Goal: Information Seeking & Learning: Learn about a topic

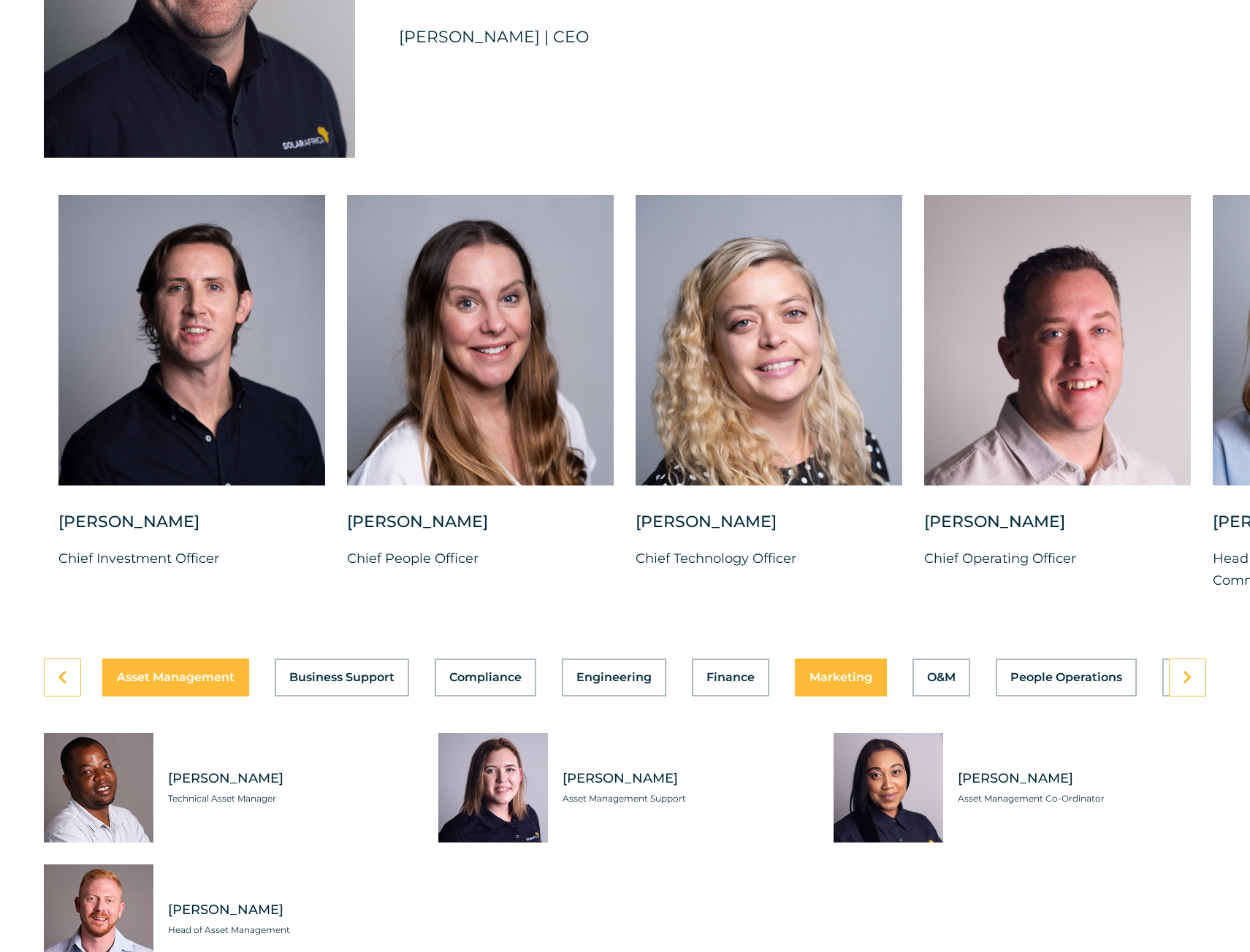
scroll to position [4017, 0]
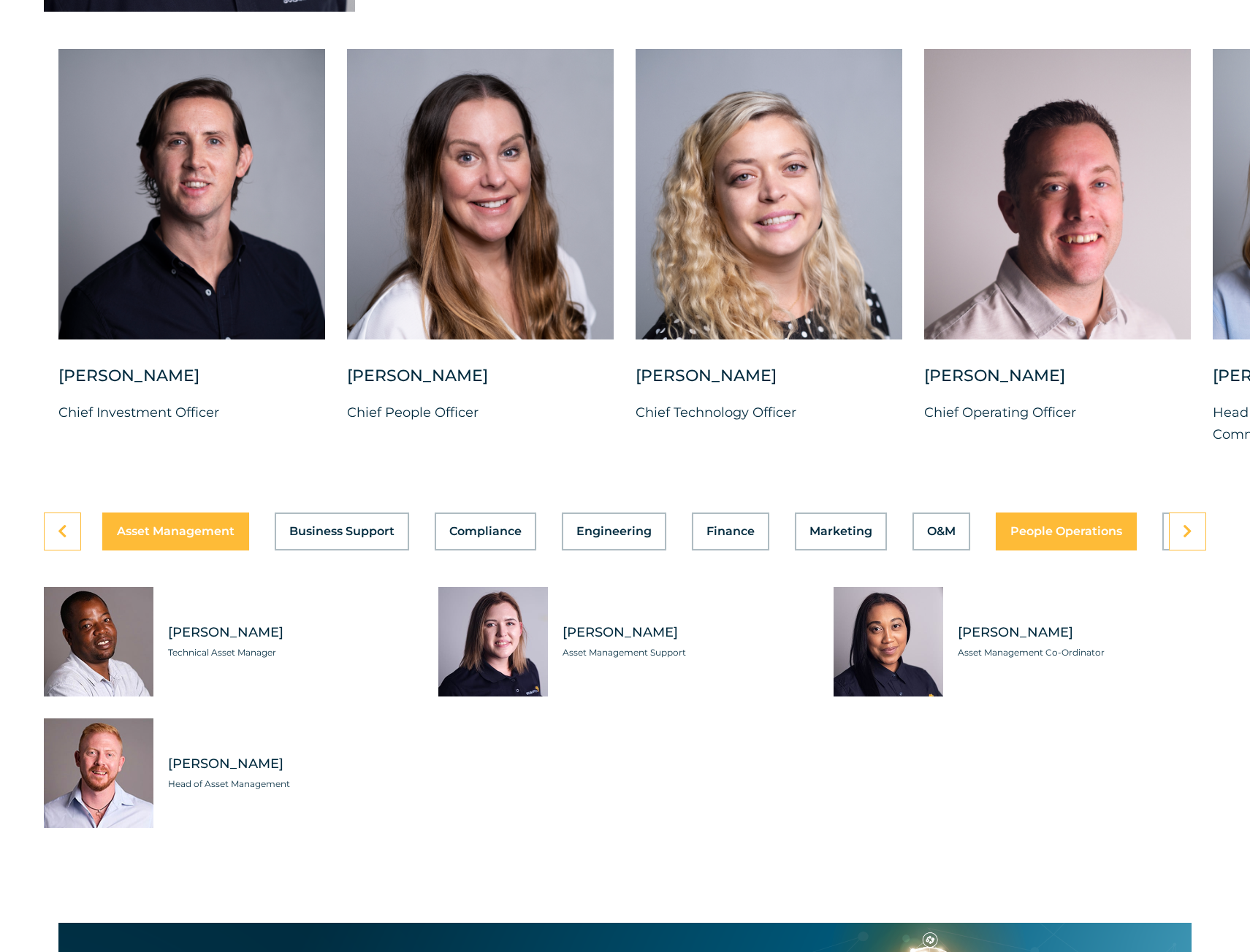
click at [1080, 550] on div "Asset Management Business Support Compliance Engineering Finance Marketing O&M …" at bounding box center [625, 531] width 1163 height 38
click at [1071, 550] on button "People Operations" at bounding box center [1066, 531] width 141 height 38
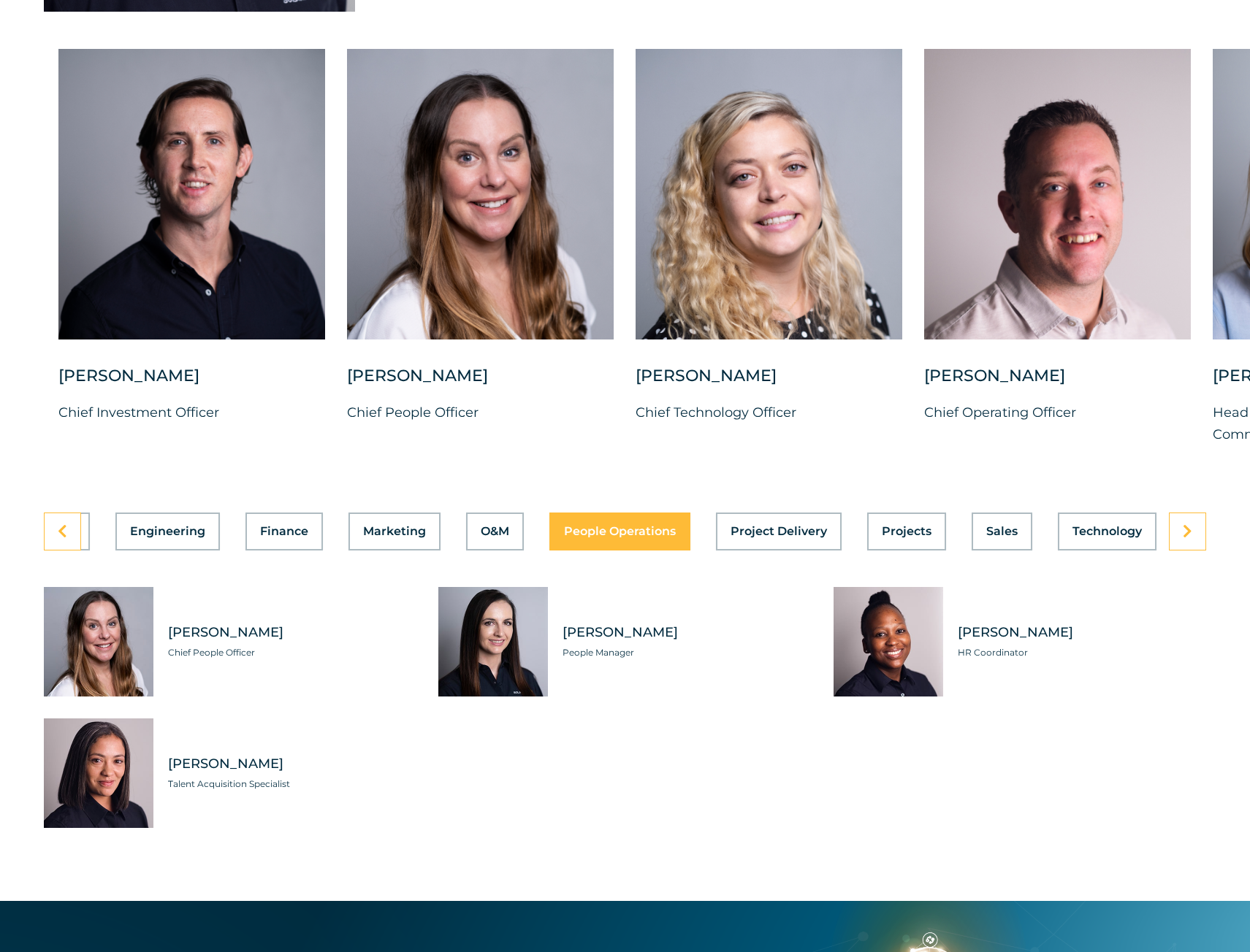
scroll to position [0, 452]
click at [1109, 537] on span "Technology" at bounding box center [1101, 532] width 70 height 11
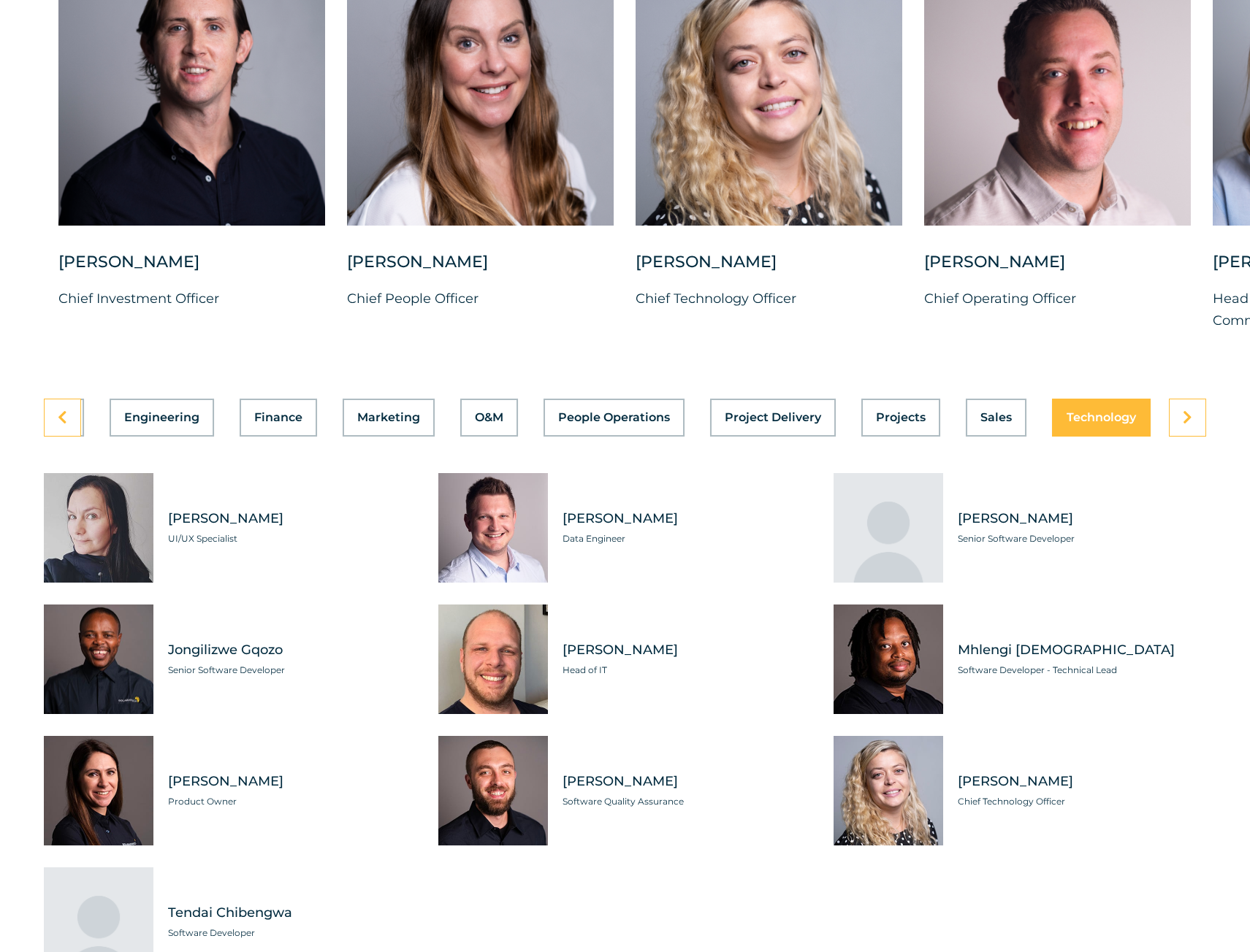
scroll to position [4163, 0]
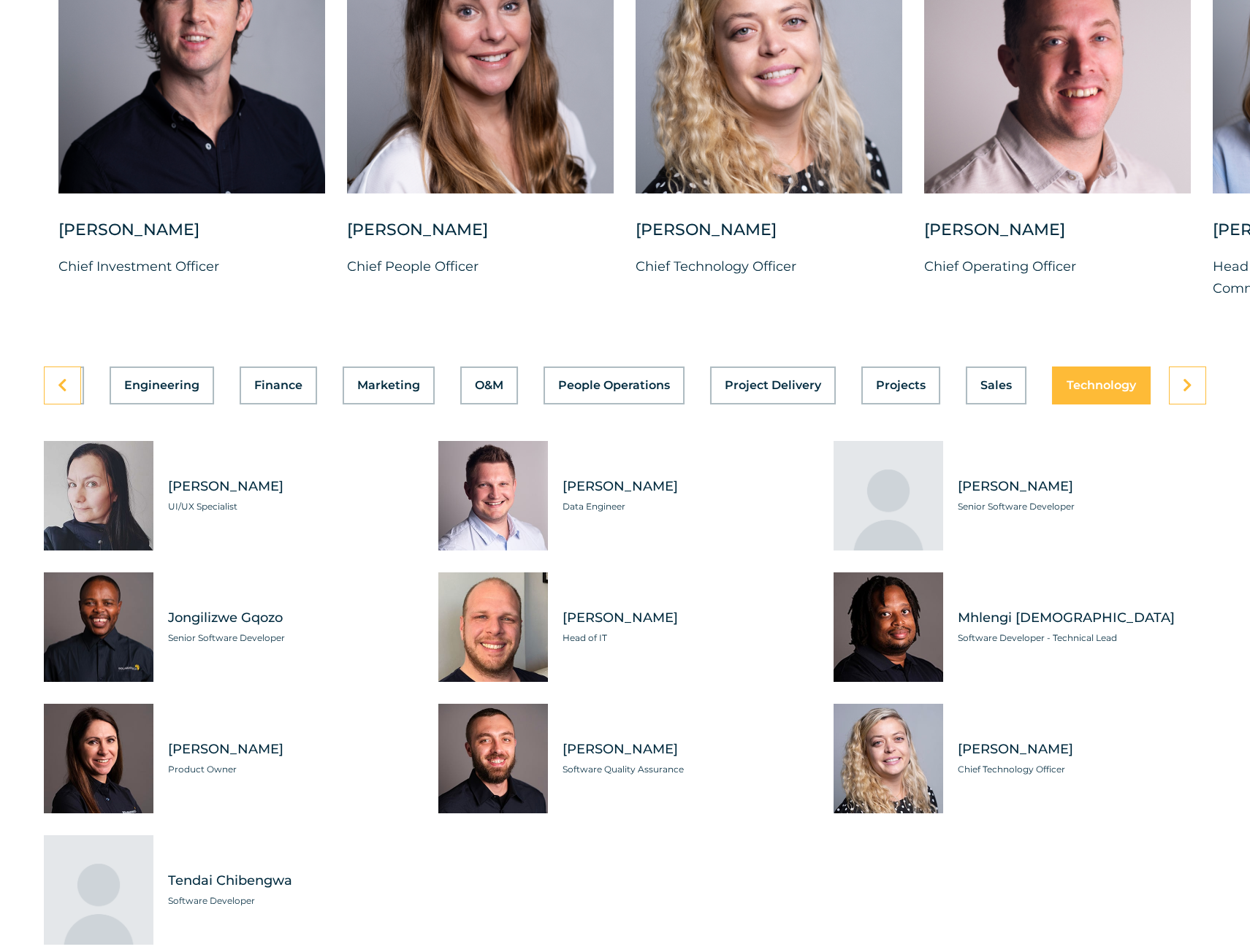
click at [133, 655] on div "Tabs. Open items with Enter or Space, close with Escape and navigate using the …" at bounding box center [99, 628] width 110 height 110
click at [838, 887] on div "[PERSON_NAME] UI/UX Specialist [PERSON_NAME] Data Engineer [PERSON_NAME] Senior…" at bounding box center [625, 693] width 1163 height 504
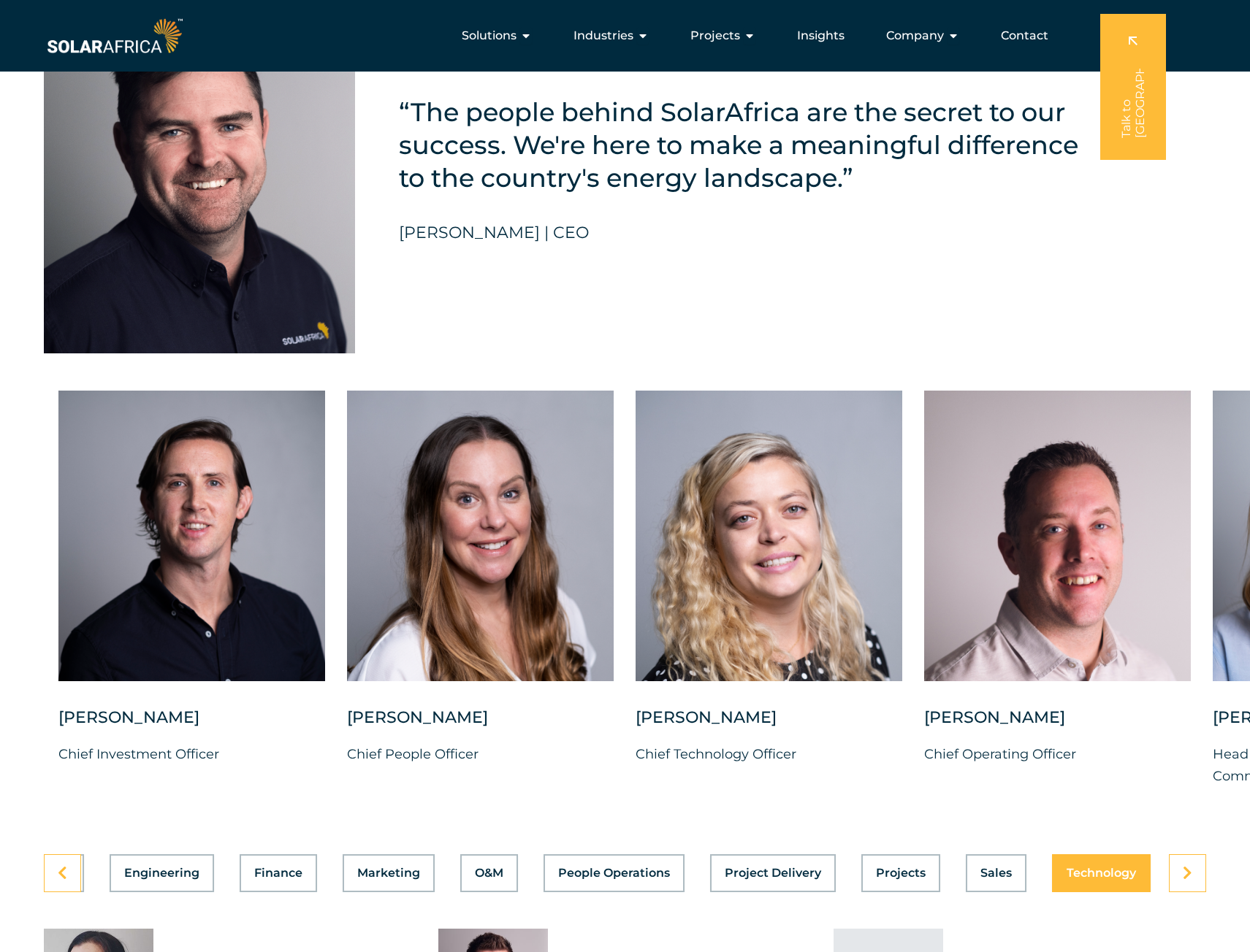
scroll to position [3652, 0]
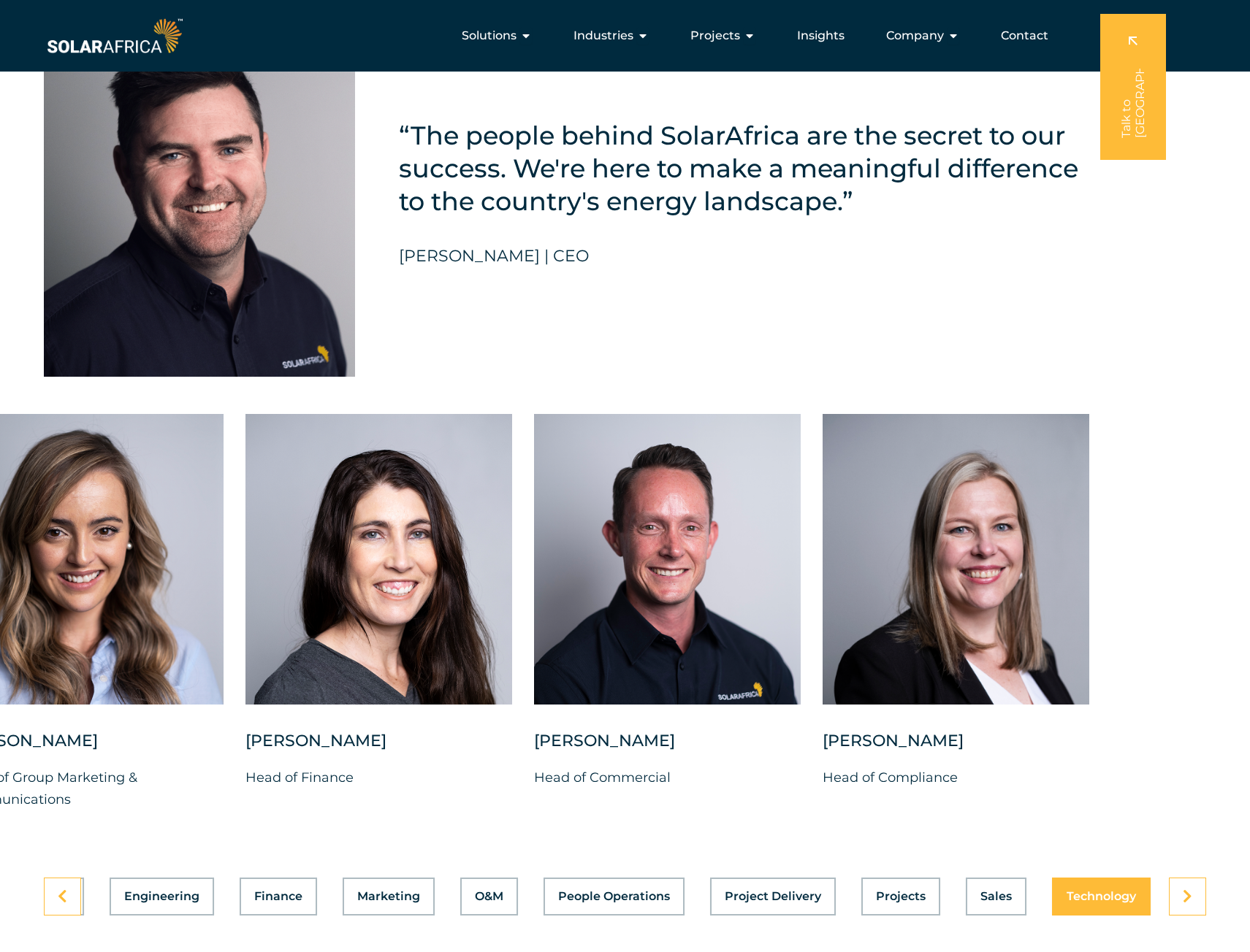
drag, startPoint x: 1193, startPoint y: 621, endPoint x: -42, endPoint y: 630, distance: 1235.0
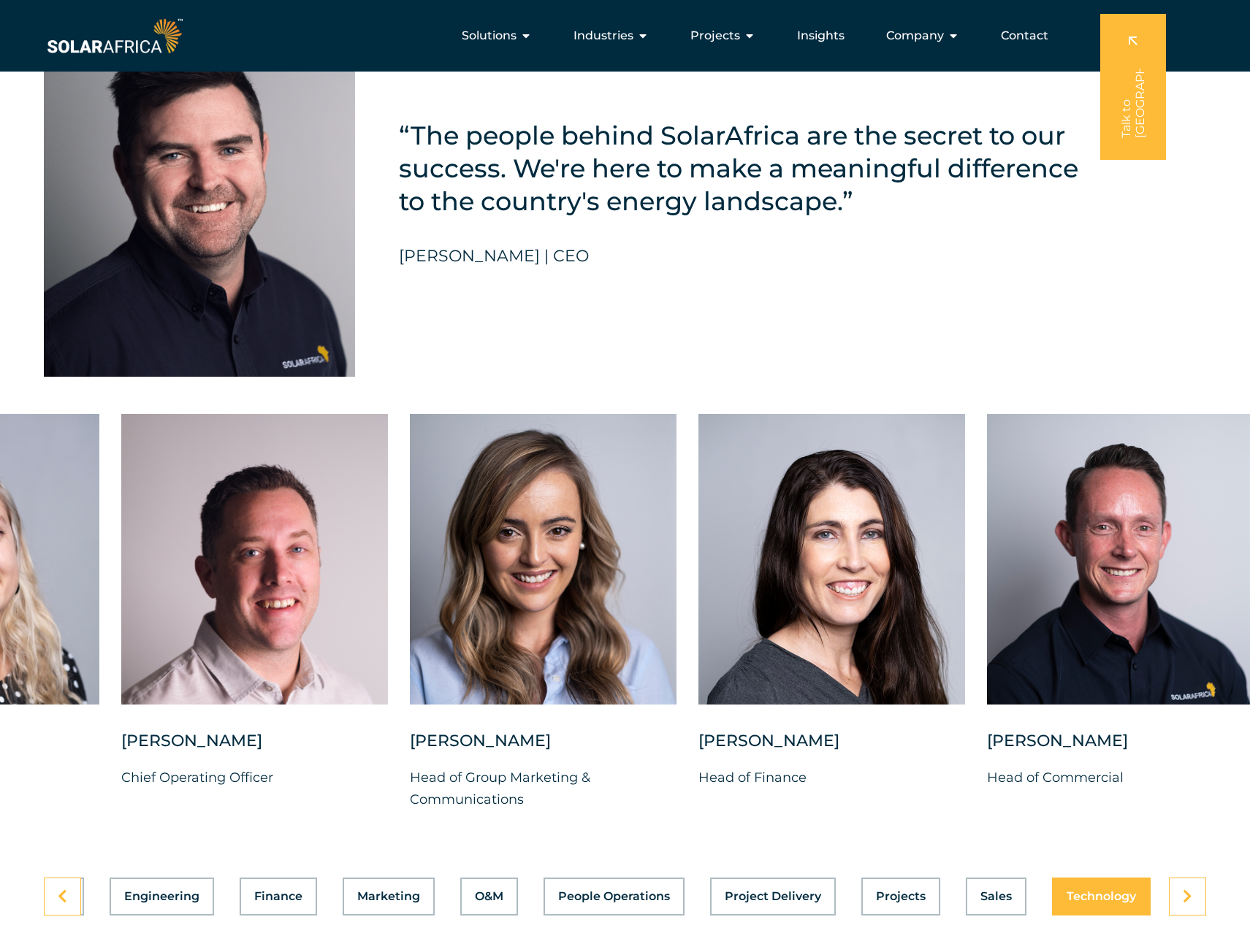
drag, startPoint x: 906, startPoint y: 632, endPoint x: 1261, endPoint y: 613, distance: 355.5
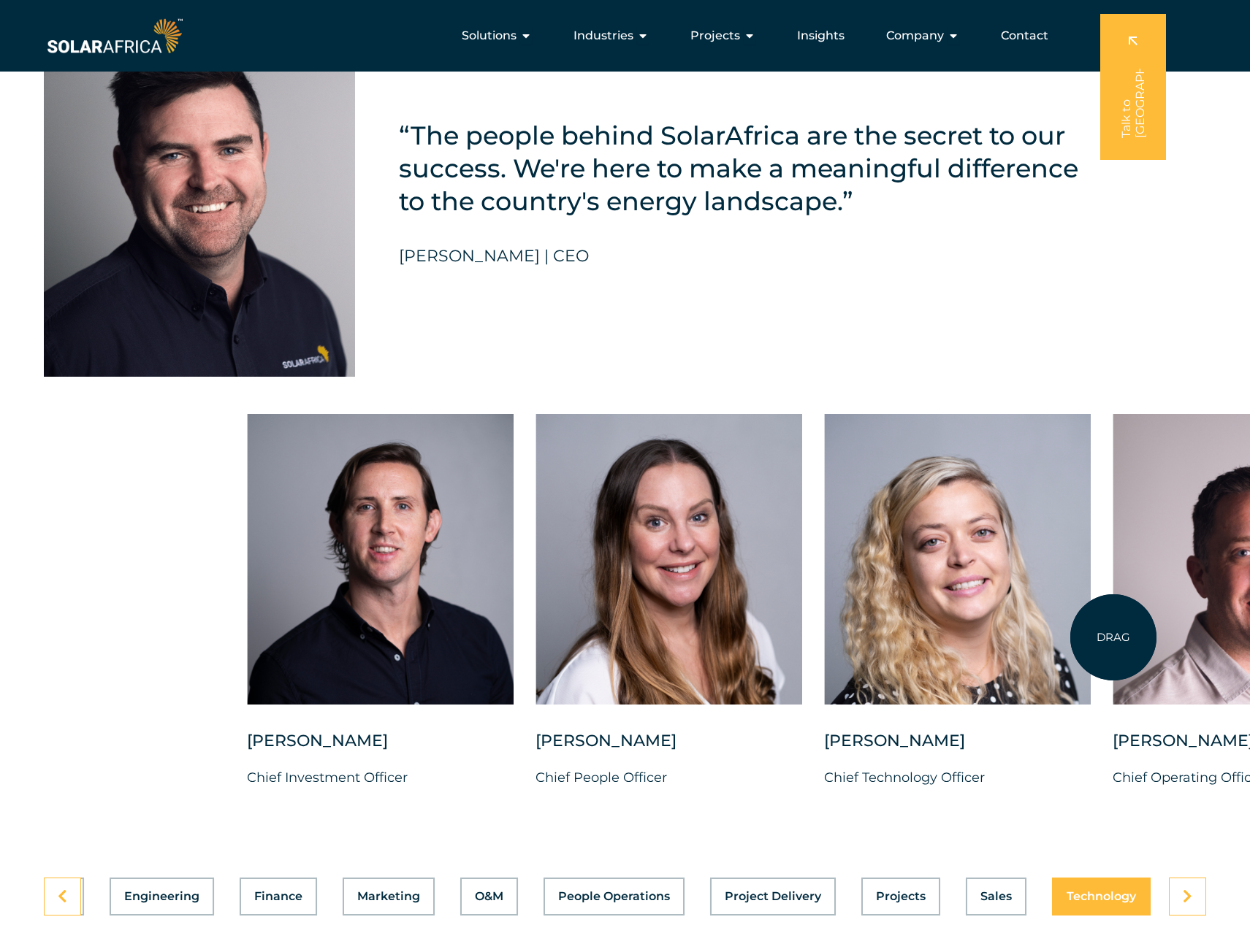
drag, startPoint x: 201, startPoint y: 634, endPoint x: 1113, endPoint y: 638, distance: 912.0
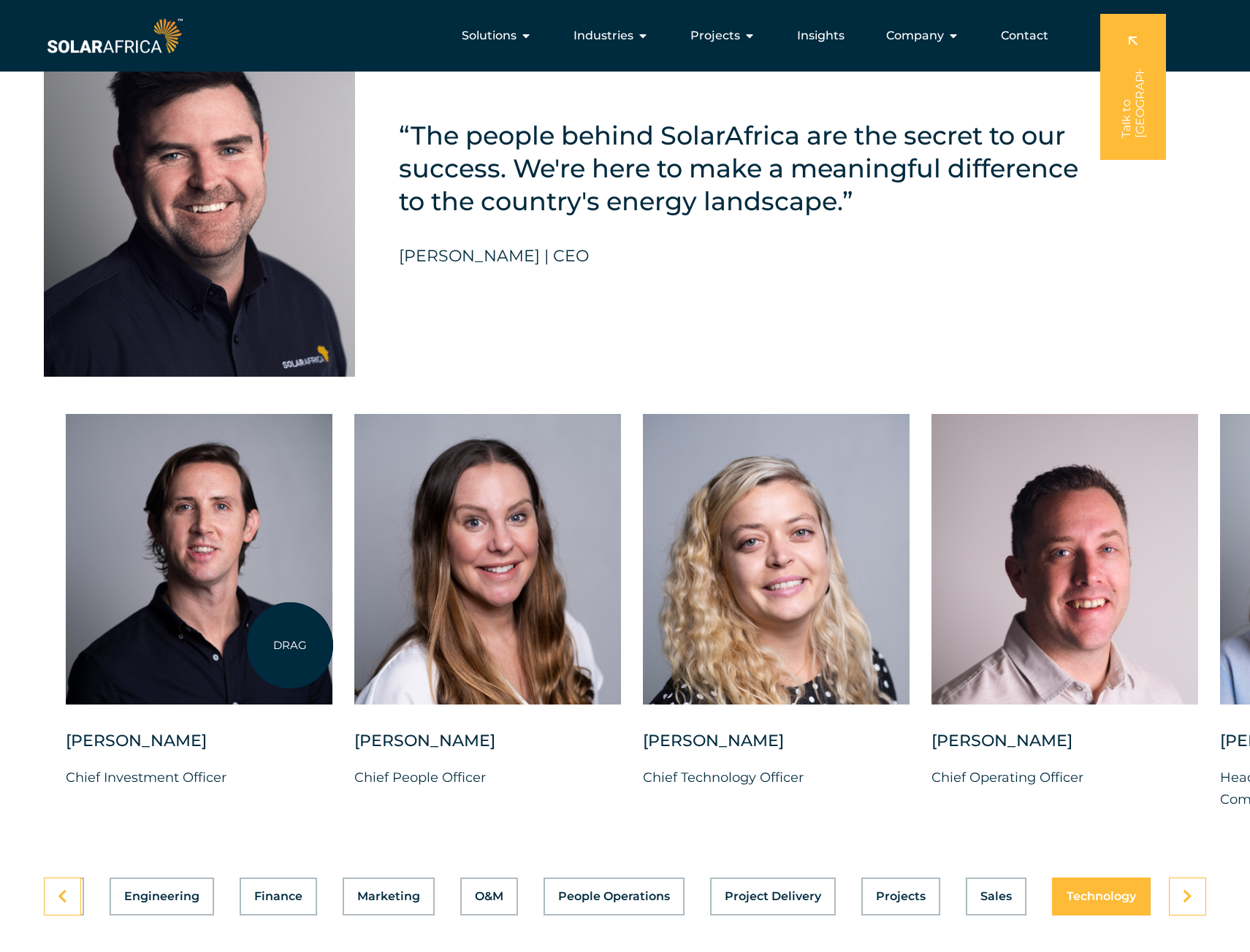
drag, startPoint x: 254, startPoint y: 646, endPoint x: 290, endPoint y: 646, distance: 36.0
click at [290, 646] on div at bounding box center [199, 559] width 267 height 291
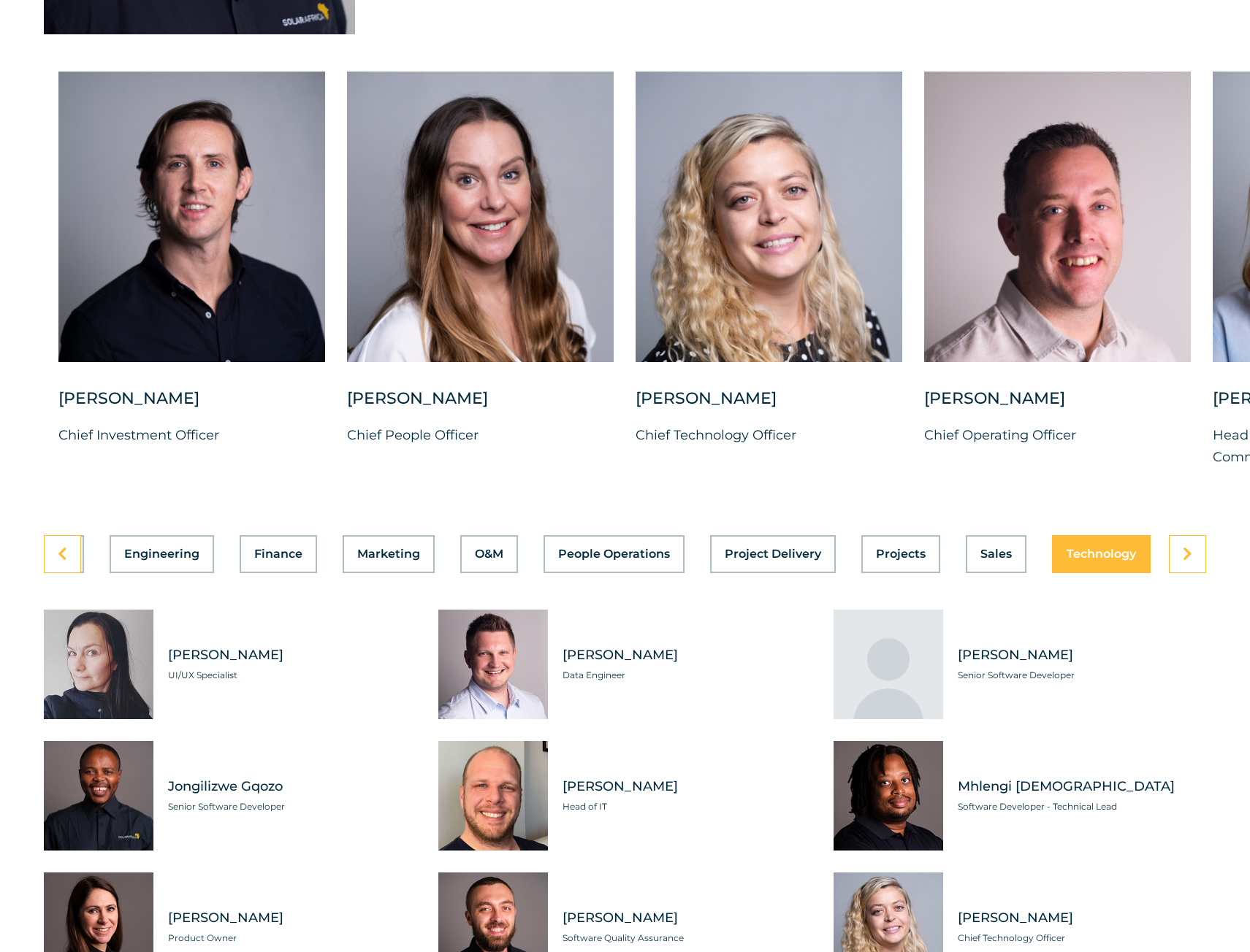
scroll to position [4017, 0]
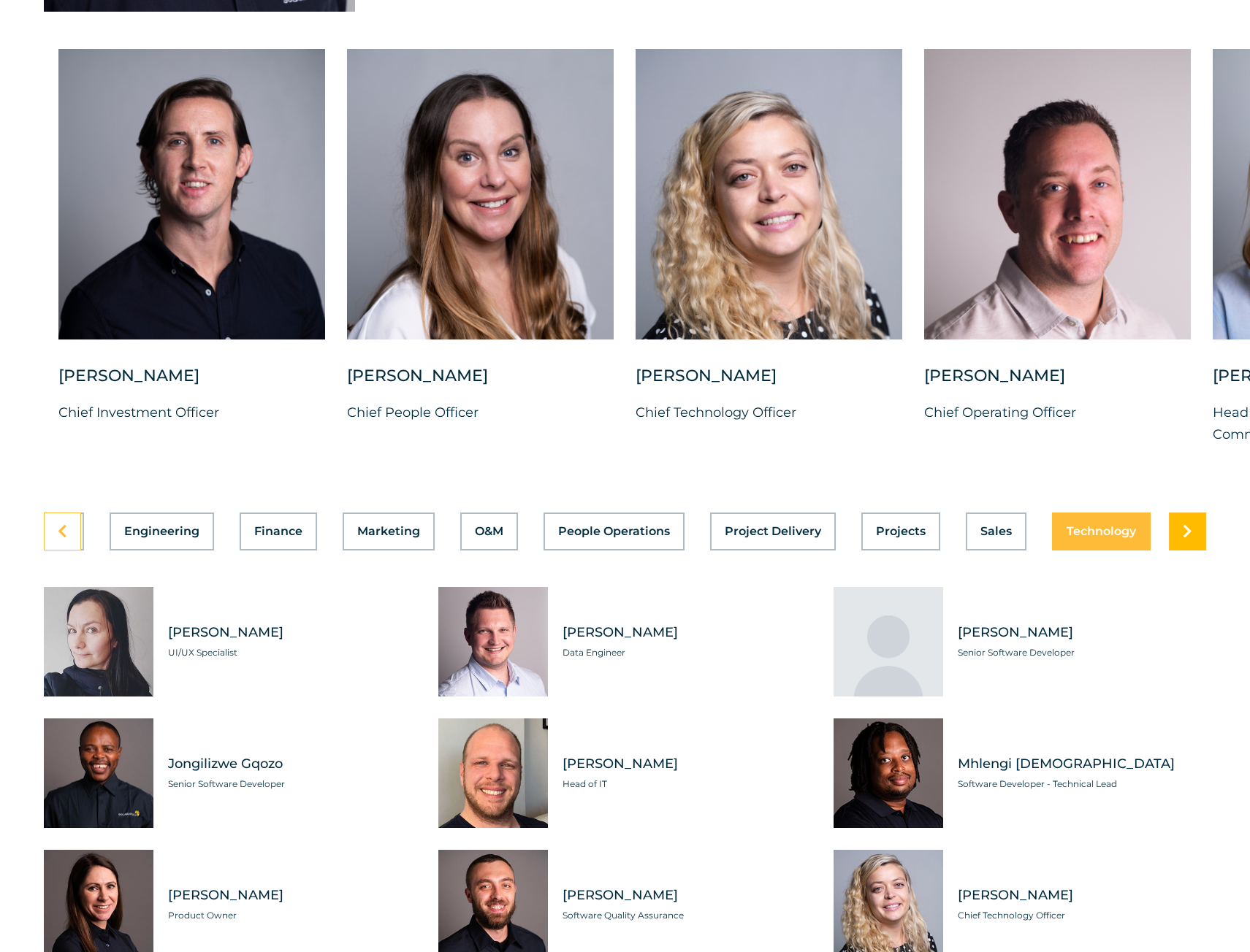
click at [1202, 550] on link at bounding box center [1188, 531] width 37 height 38
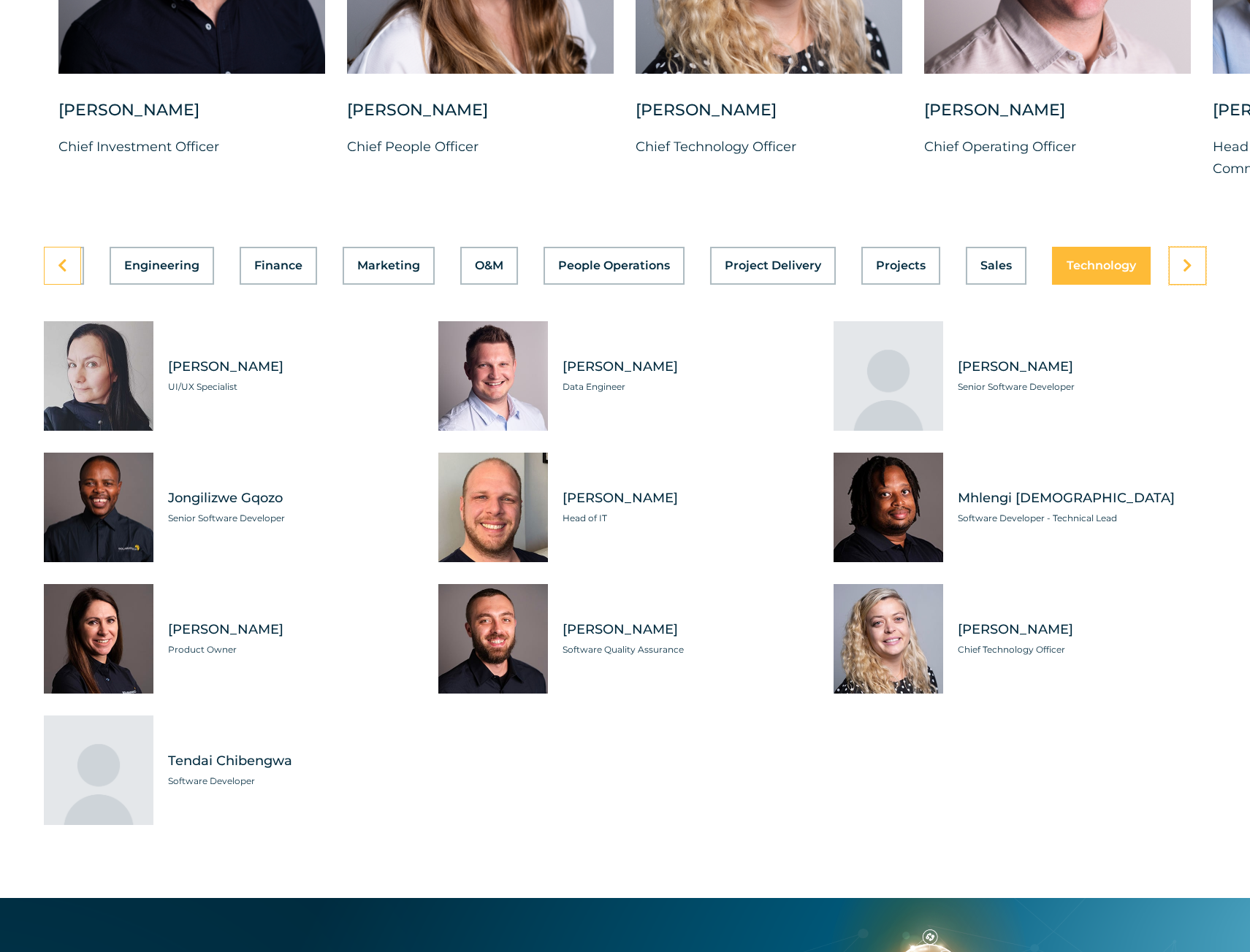
scroll to position [4309, 0]
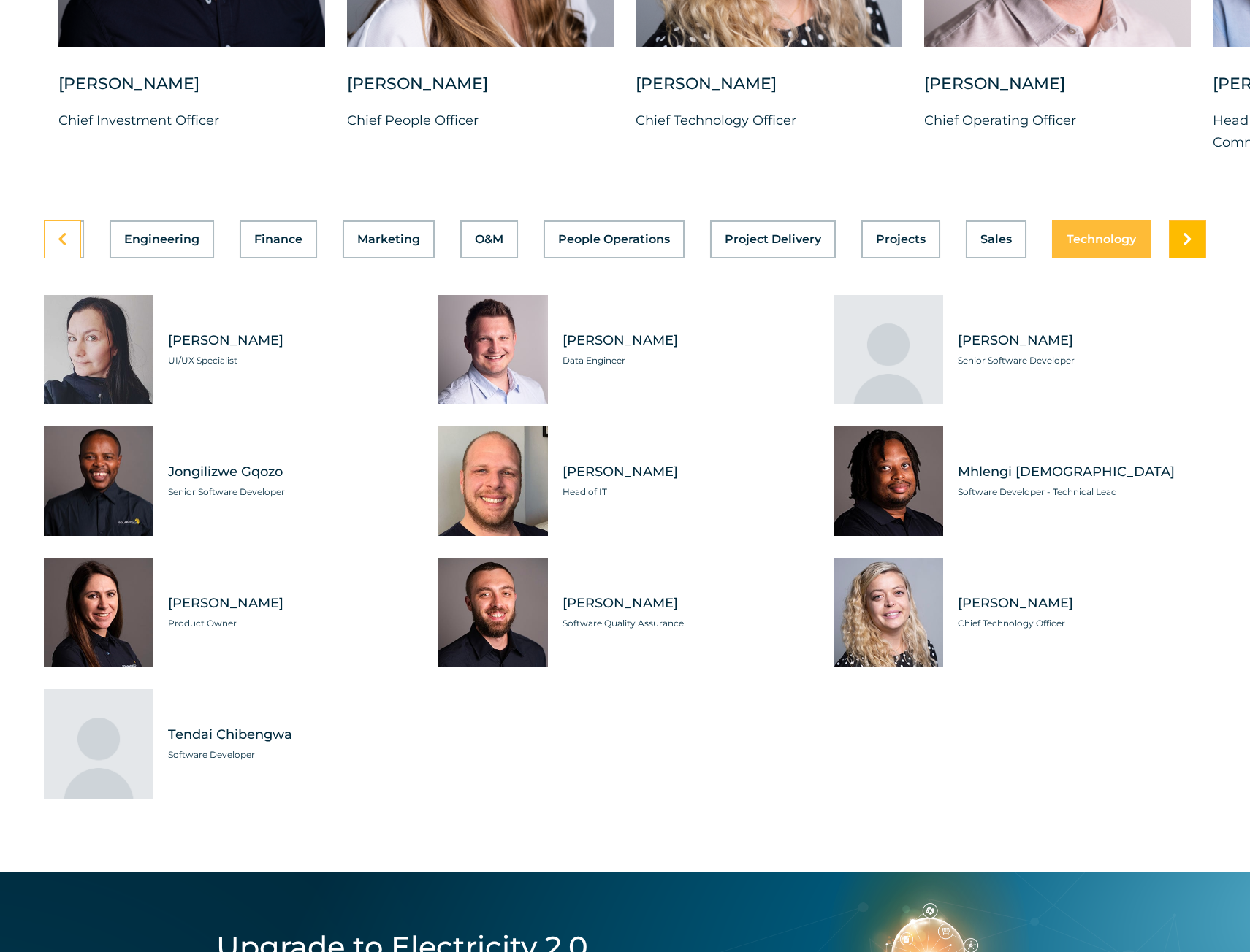
click at [1197, 259] on link at bounding box center [1188, 239] width 37 height 38
click at [1006, 246] on span "Sales" at bounding box center [996, 239] width 32 height 11
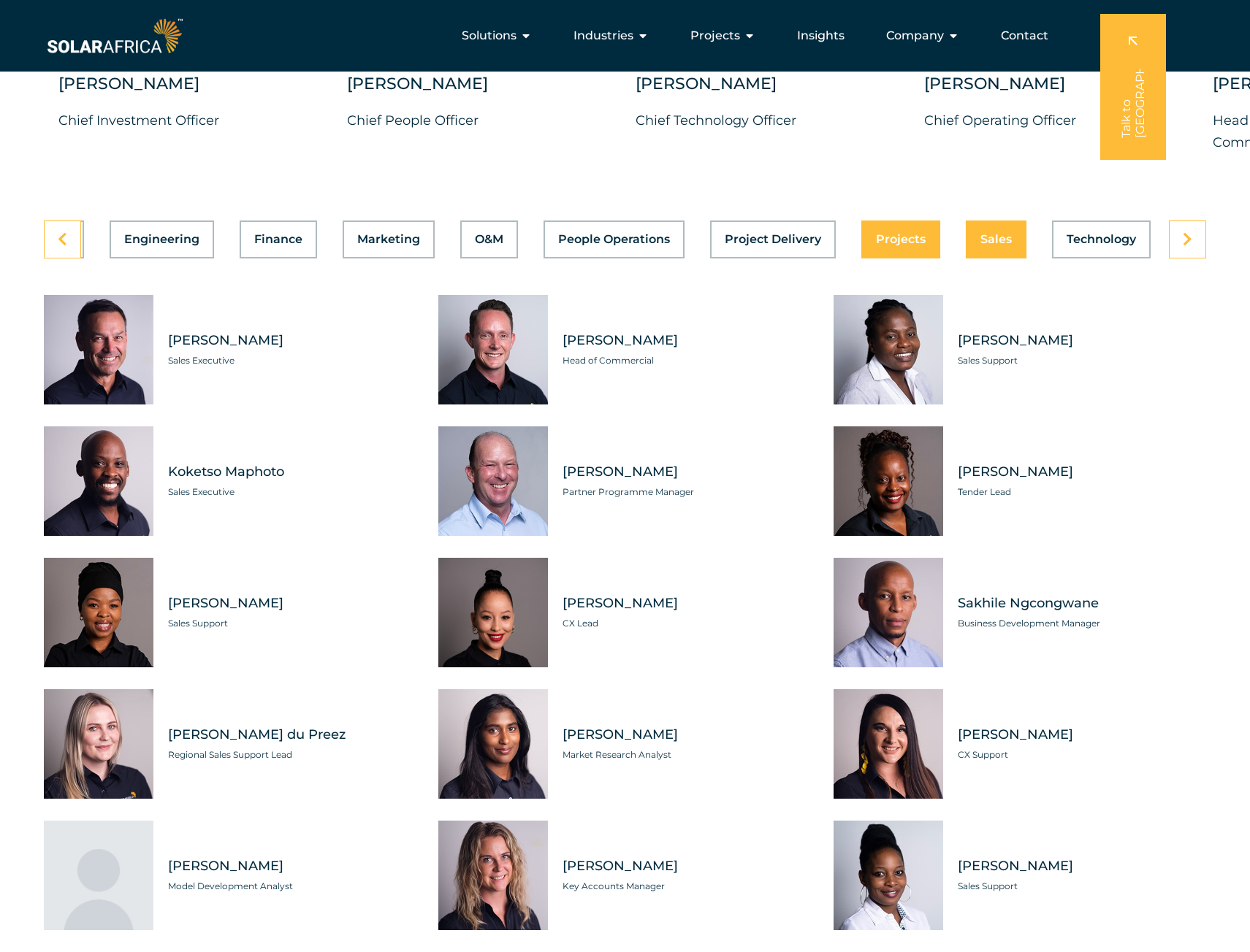
click at [895, 246] on span "Projects" at bounding box center [901, 239] width 49 height 11
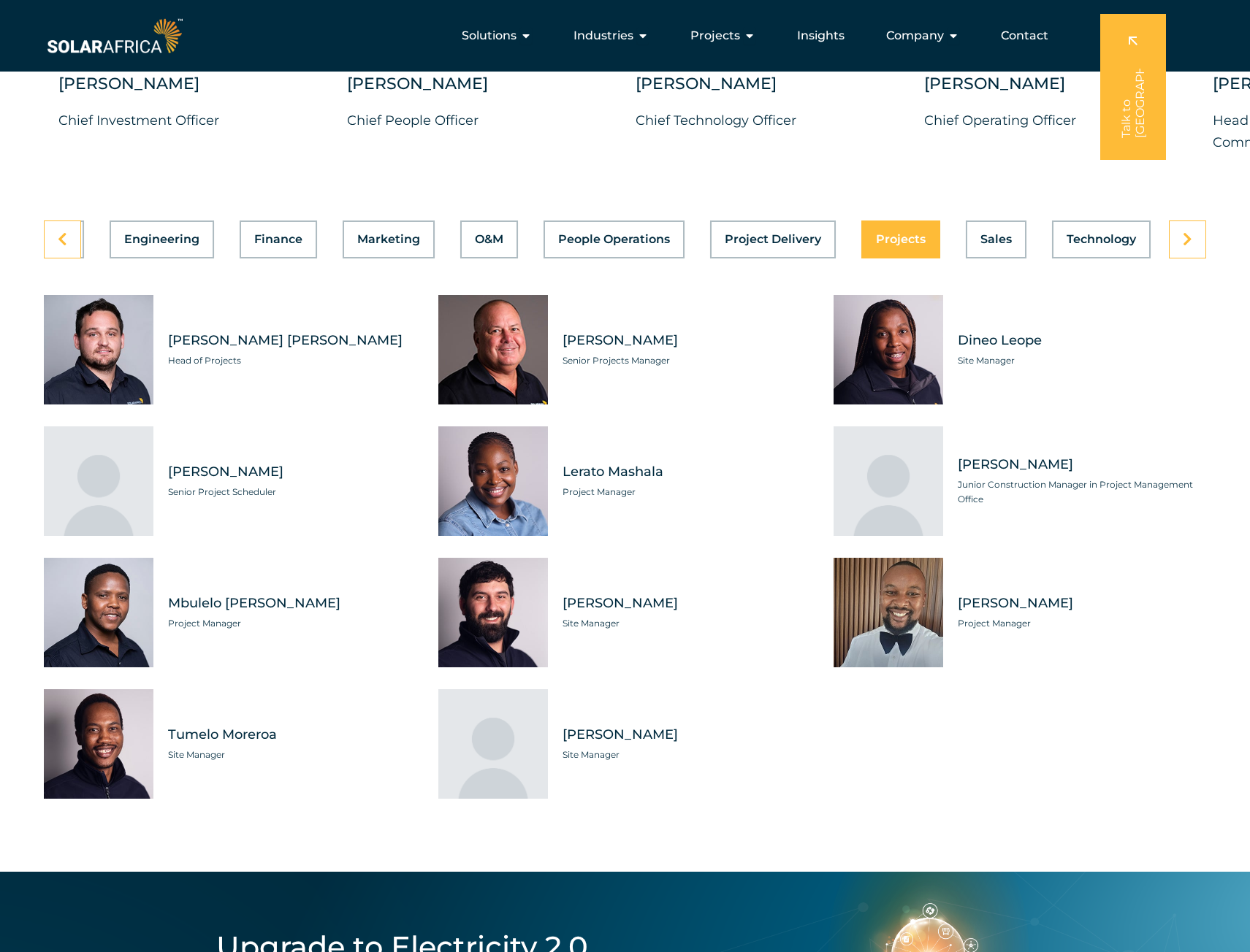
scroll to position [0, 452]
drag, startPoint x: 286, startPoint y: 375, endPoint x: 167, endPoint y: 377, distance: 119.0
click at [167, 377] on div "[PERSON_NAME] [PERSON_NAME] Head of Projects" at bounding box center [285, 350] width 263 height 110
copy span "[PERSON_NAME] [PERSON_NAME]"
click at [196, 259] on button "Engineering" at bounding box center [162, 239] width 104 height 38
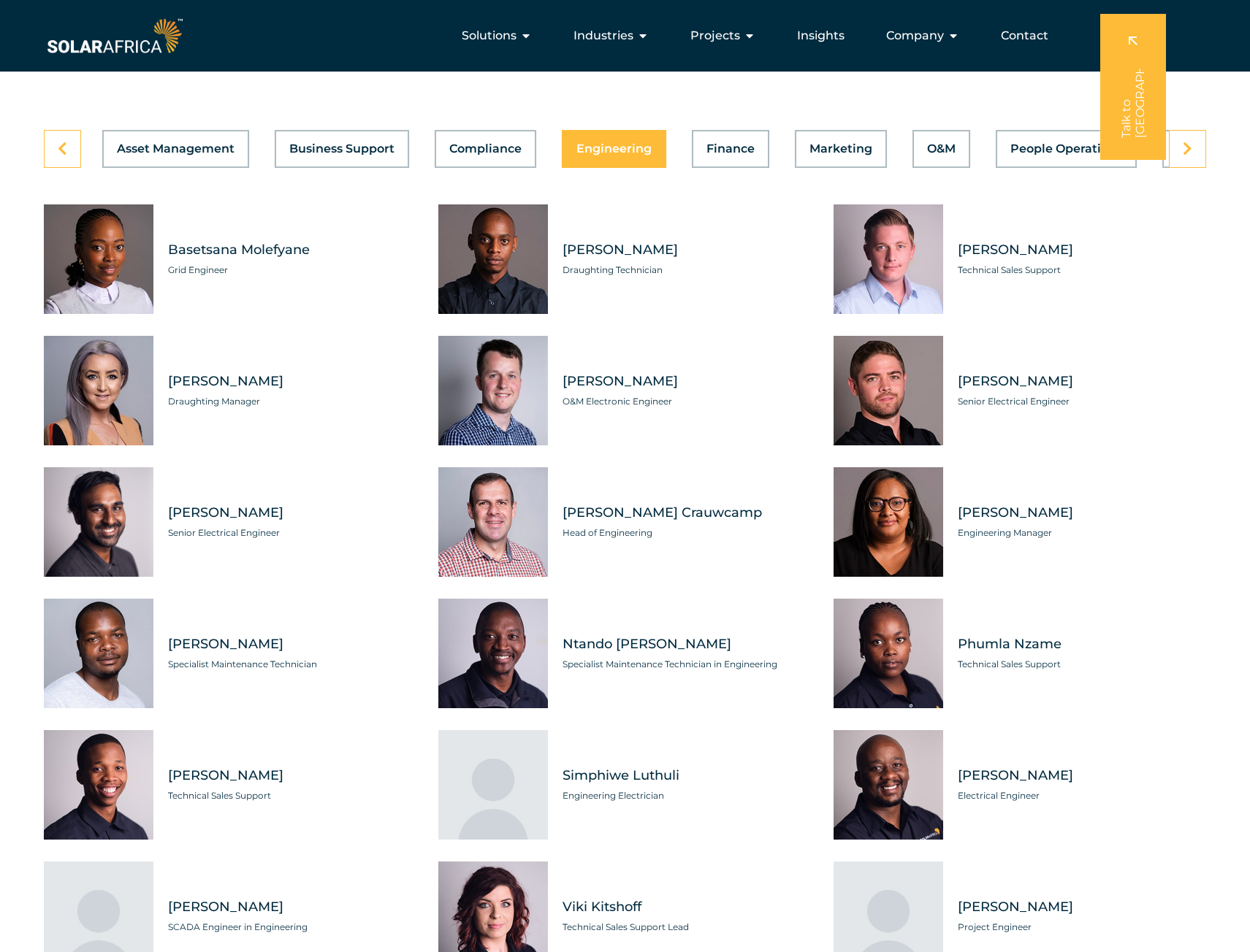
scroll to position [4382, 0]
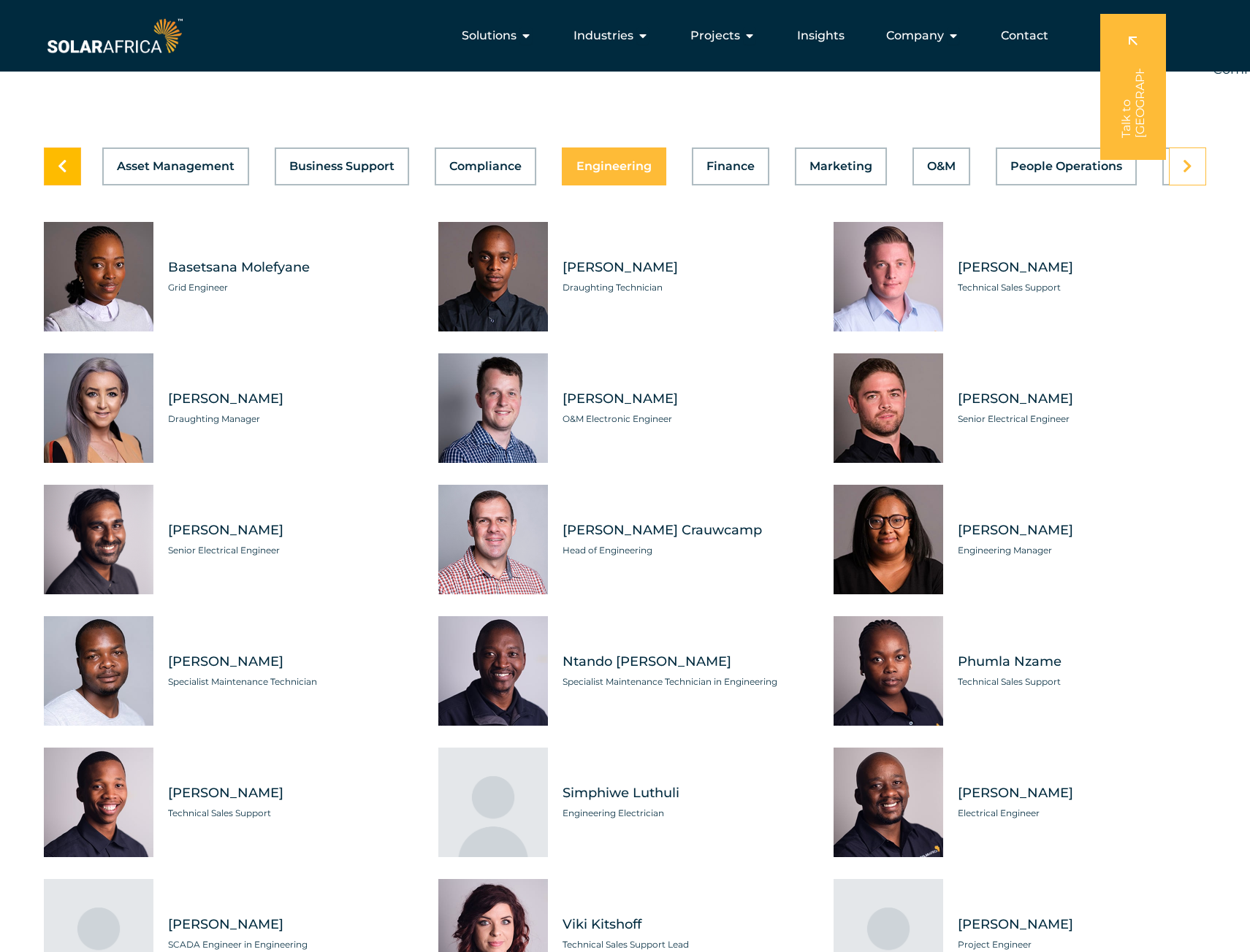
click at [80, 186] on link at bounding box center [62, 166] width 37 height 38
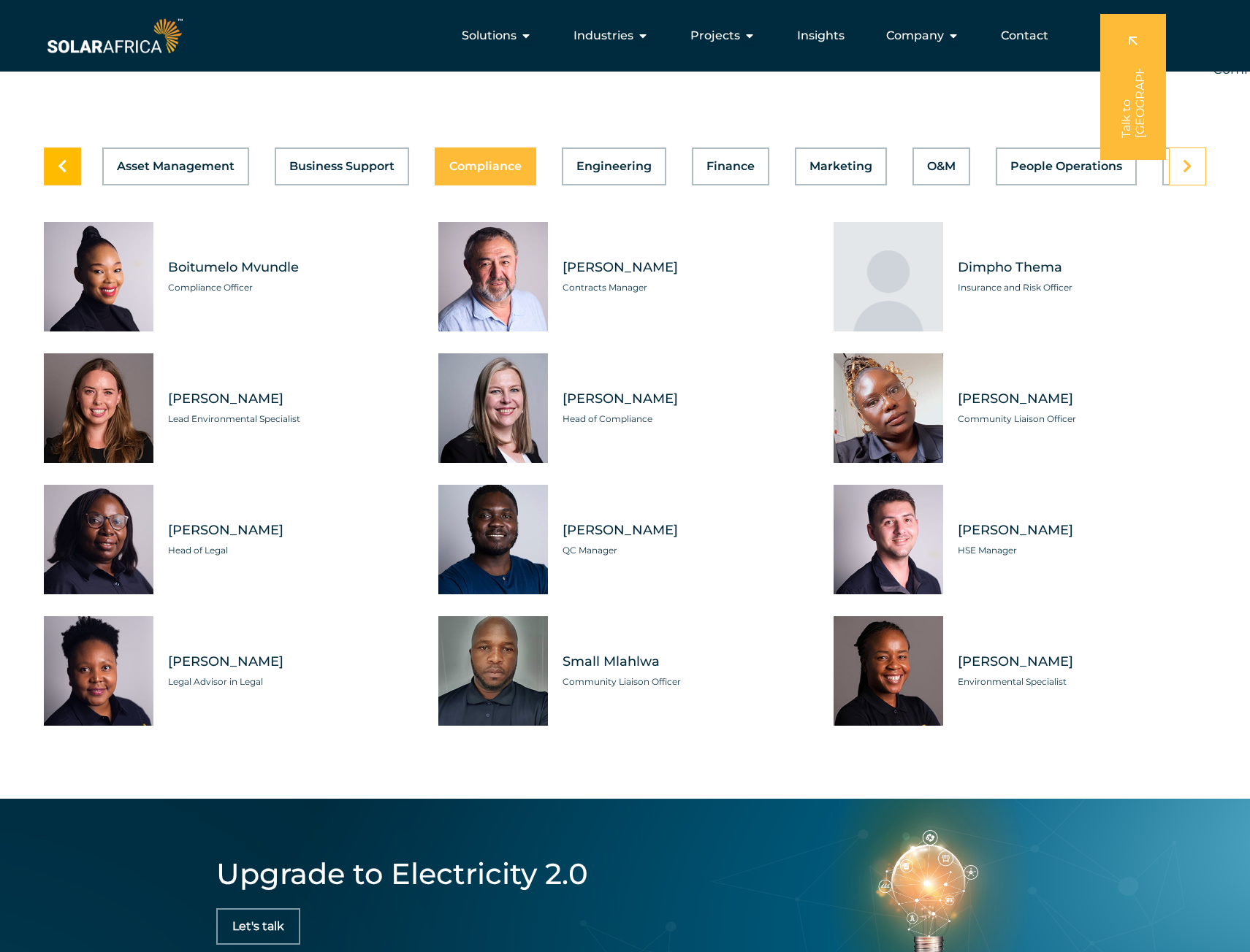
click at [66, 174] on icon at bounding box center [62, 166] width 10 height 15
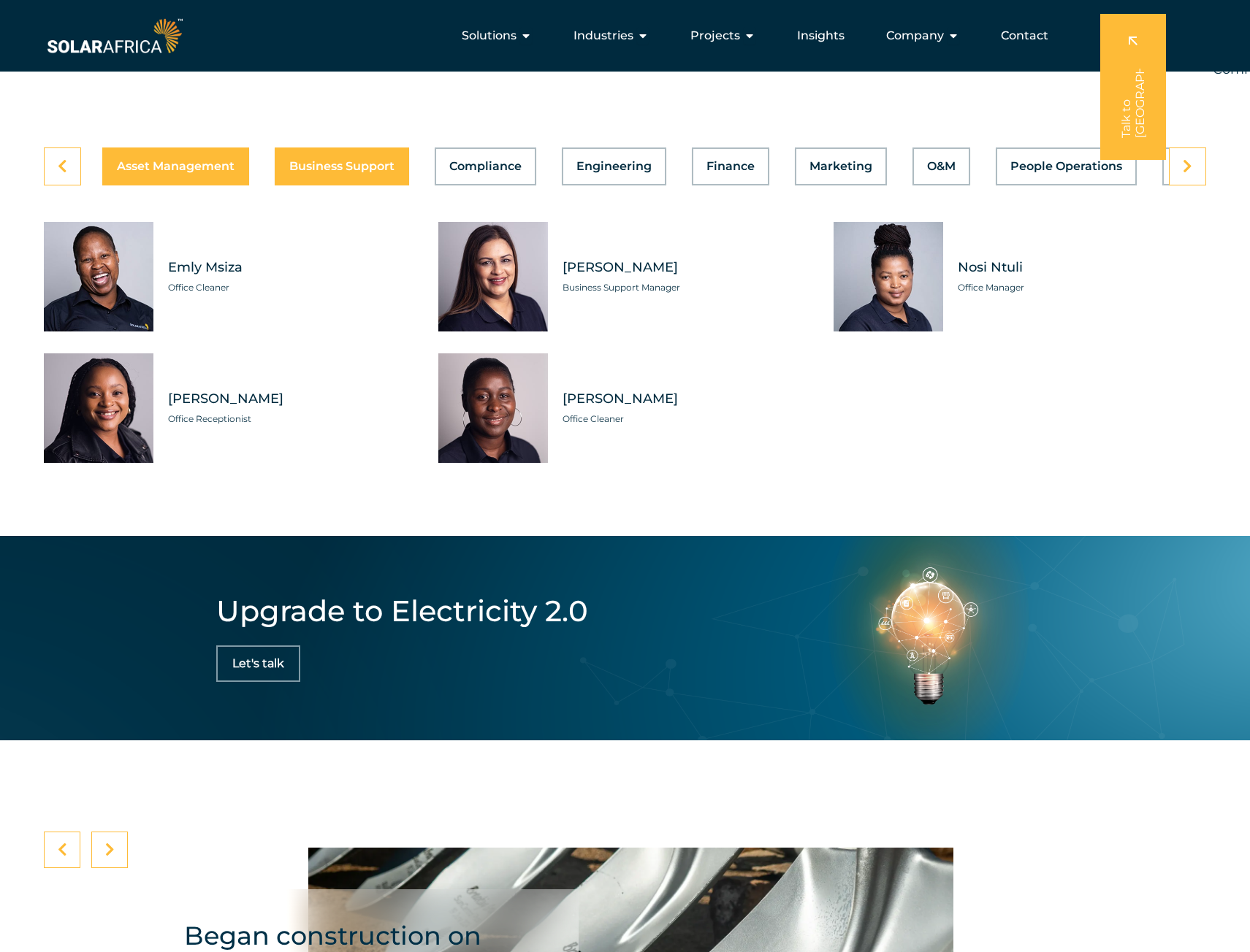
click at [141, 186] on div "Asset Management Business Support Compliance Engineering Finance Marketing O&M …" at bounding box center [625, 166] width 1163 height 38
click at [217, 186] on div "Asset Management Business Support Compliance Engineering Finance Marketing O&M …" at bounding box center [625, 166] width 1163 height 38
click at [70, 186] on link at bounding box center [62, 166] width 37 height 38
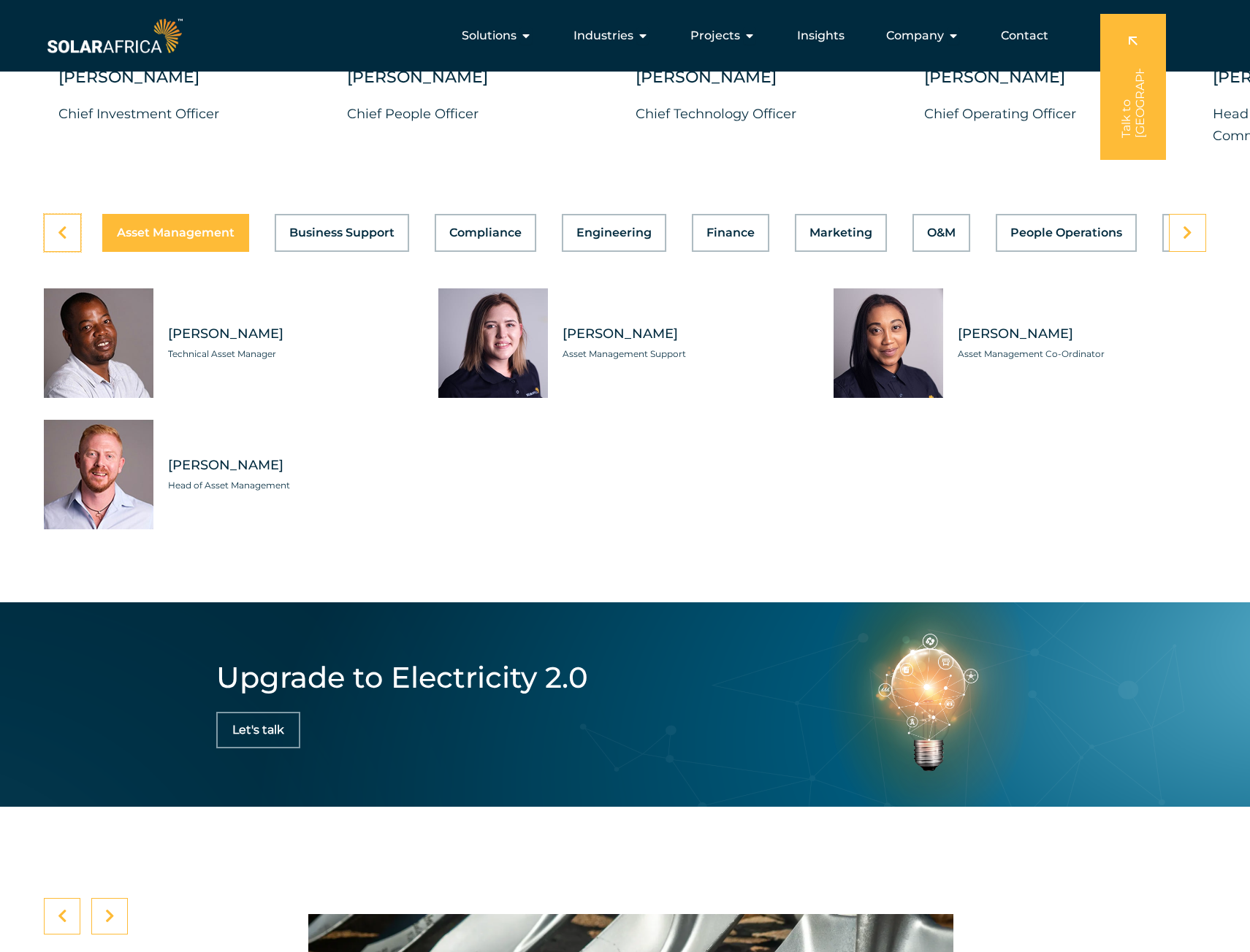
scroll to position [4090, 0]
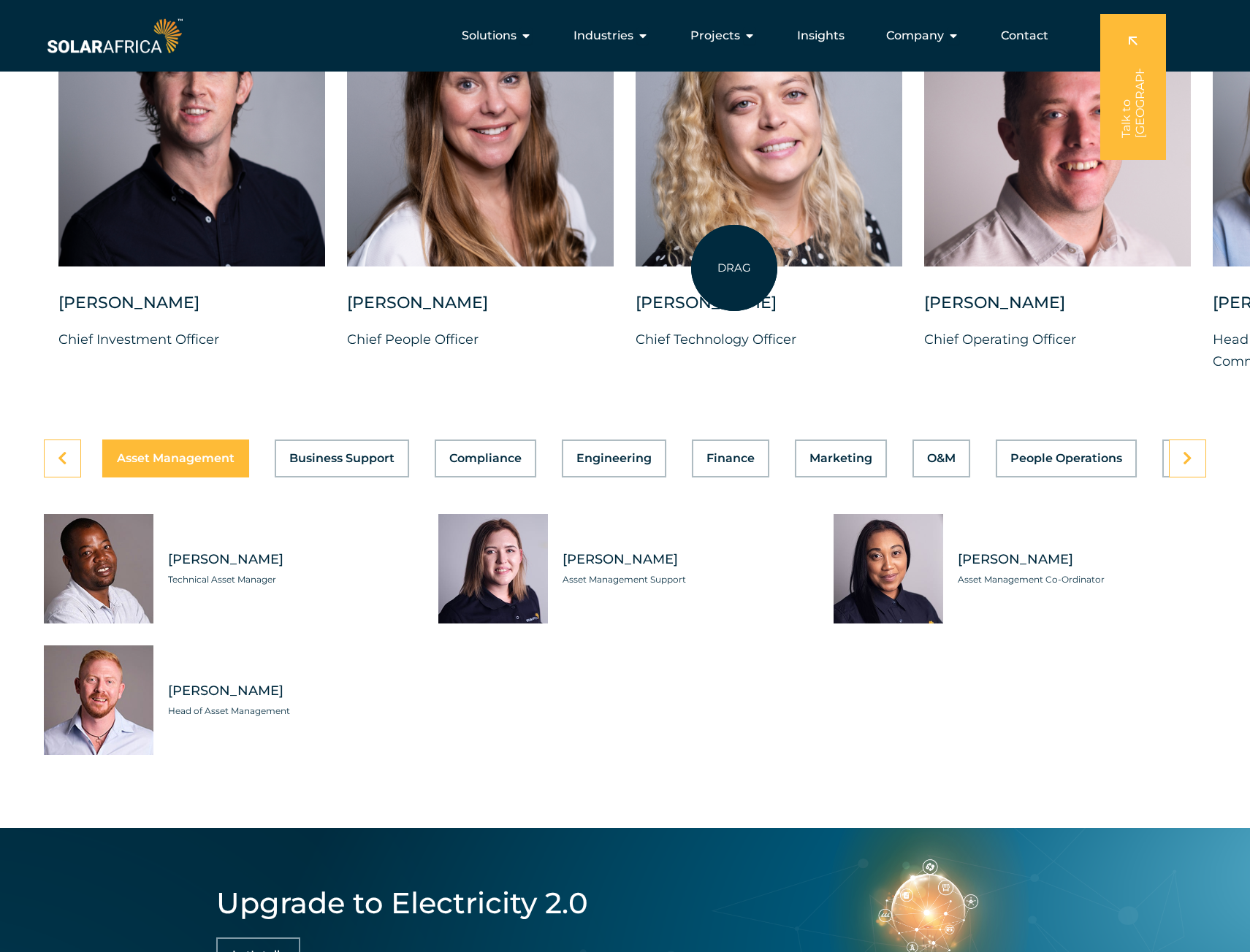
click at [734, 267] on div at bounding box center [769, 121] width 267 height 291
drag, startPoint x: 733, startPoint y: 257, endPoint x: 726, endPoint y: 361, distance: 104.2
click at [726, 361] on div "[PERSON_NAME] Chief Technology Officer" at bounding box center [769, 175] width 267 height 398
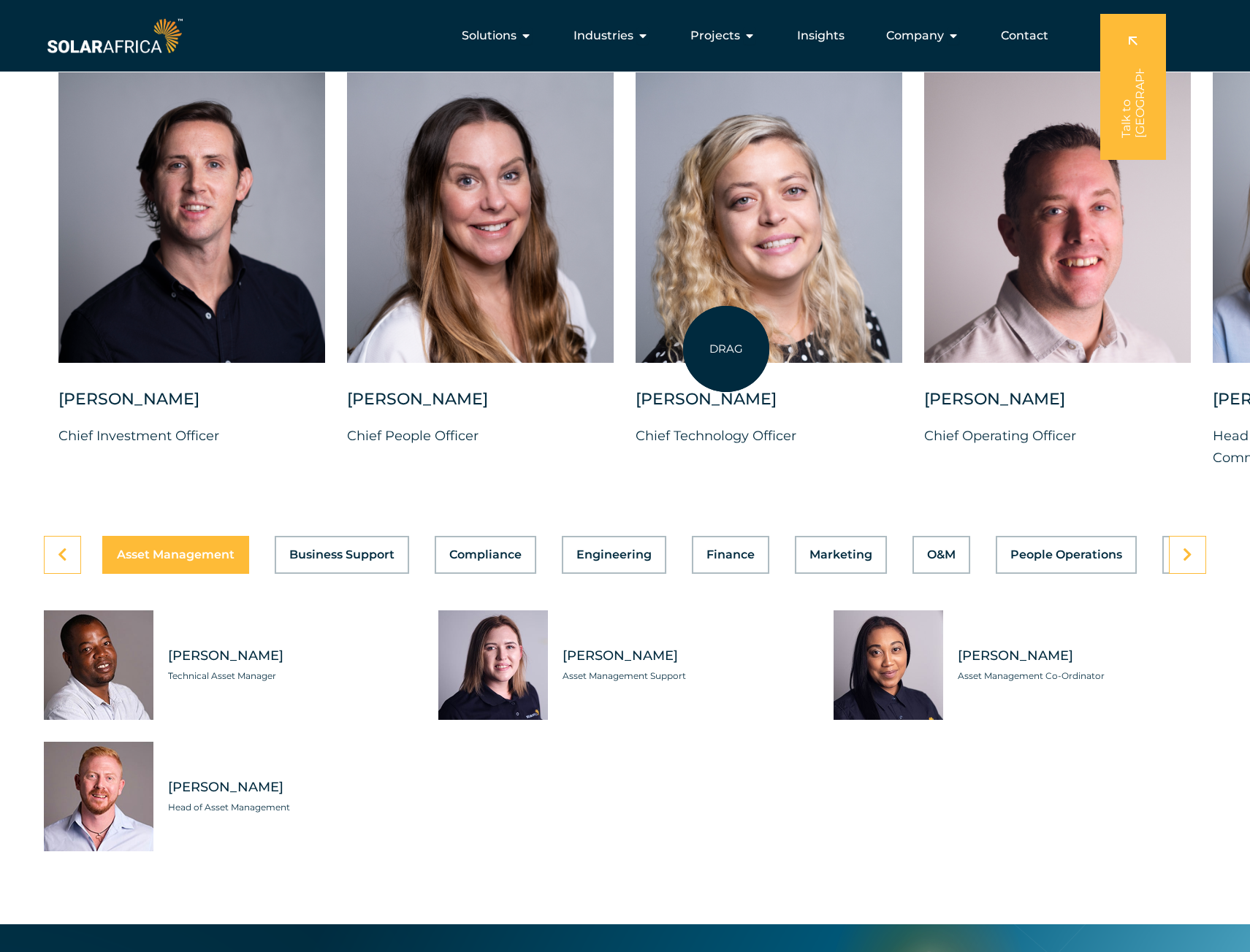
scroll to position [3797, 0]
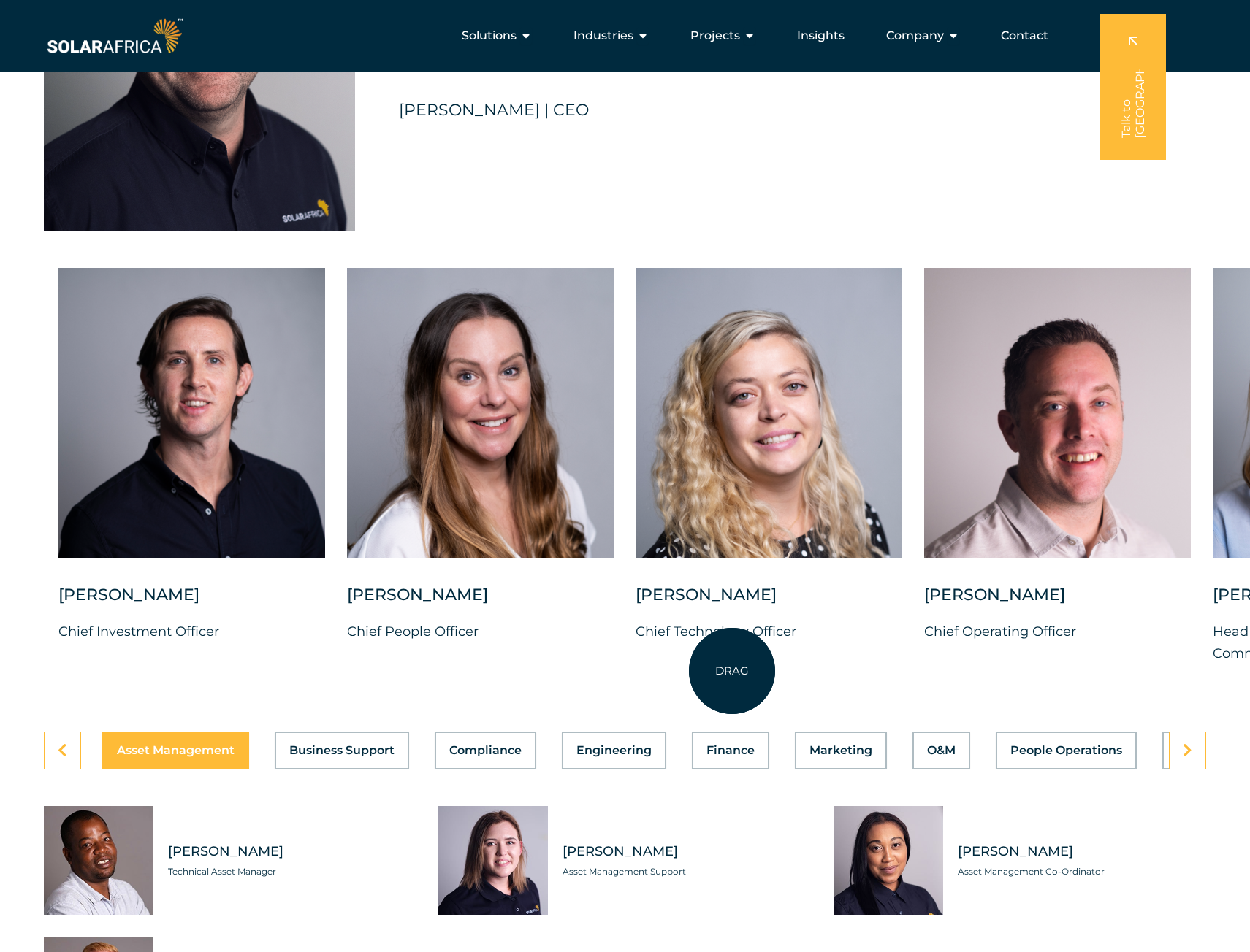
drag, startPoint x: 729, startPoint y: 364, endPoint x: 728, endPoint y: 644, distance: 280.0
click at [729, 666] on div "[PERSON_NAME] Chief Technology Officer" at bounding box center [769, 467] width 267 height 398
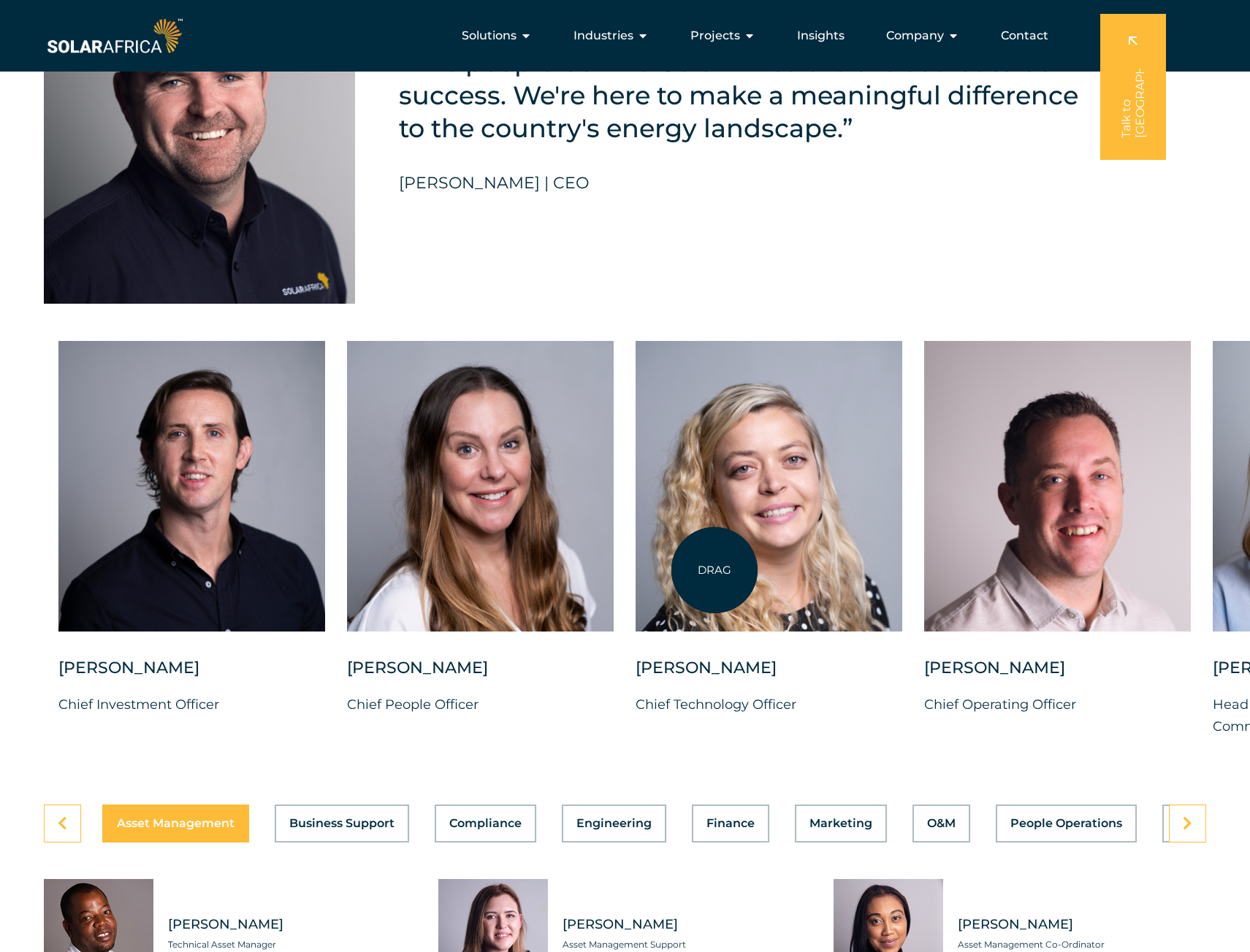
scroll to position [3652, 0]
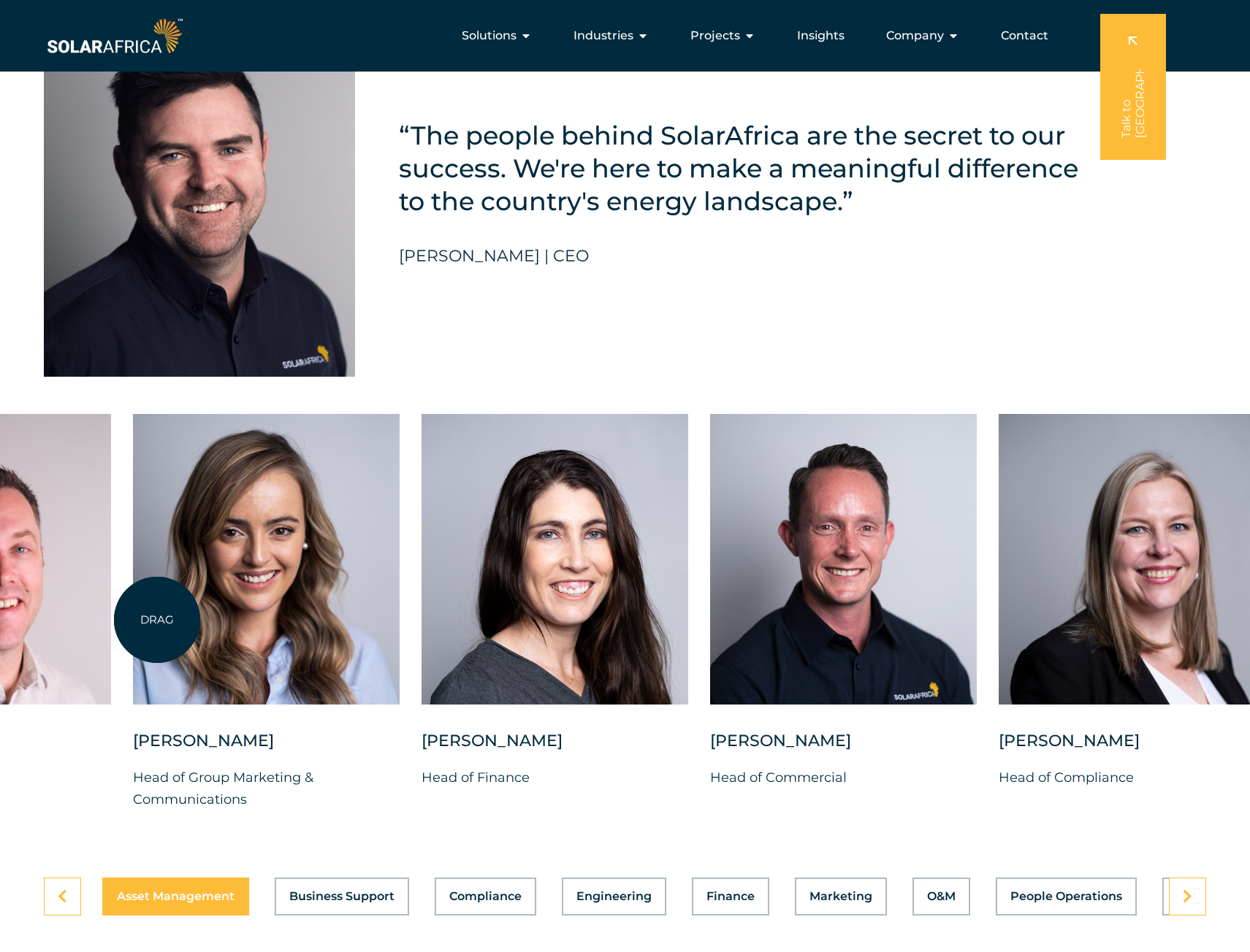
drag, startPoint x: 1237, startPoint y: 642, endPoint x: 141, endPoint y: 613, distance: 1096.4
click at [133, 619] on div at bounding box center [266, 559] width 267 height 291
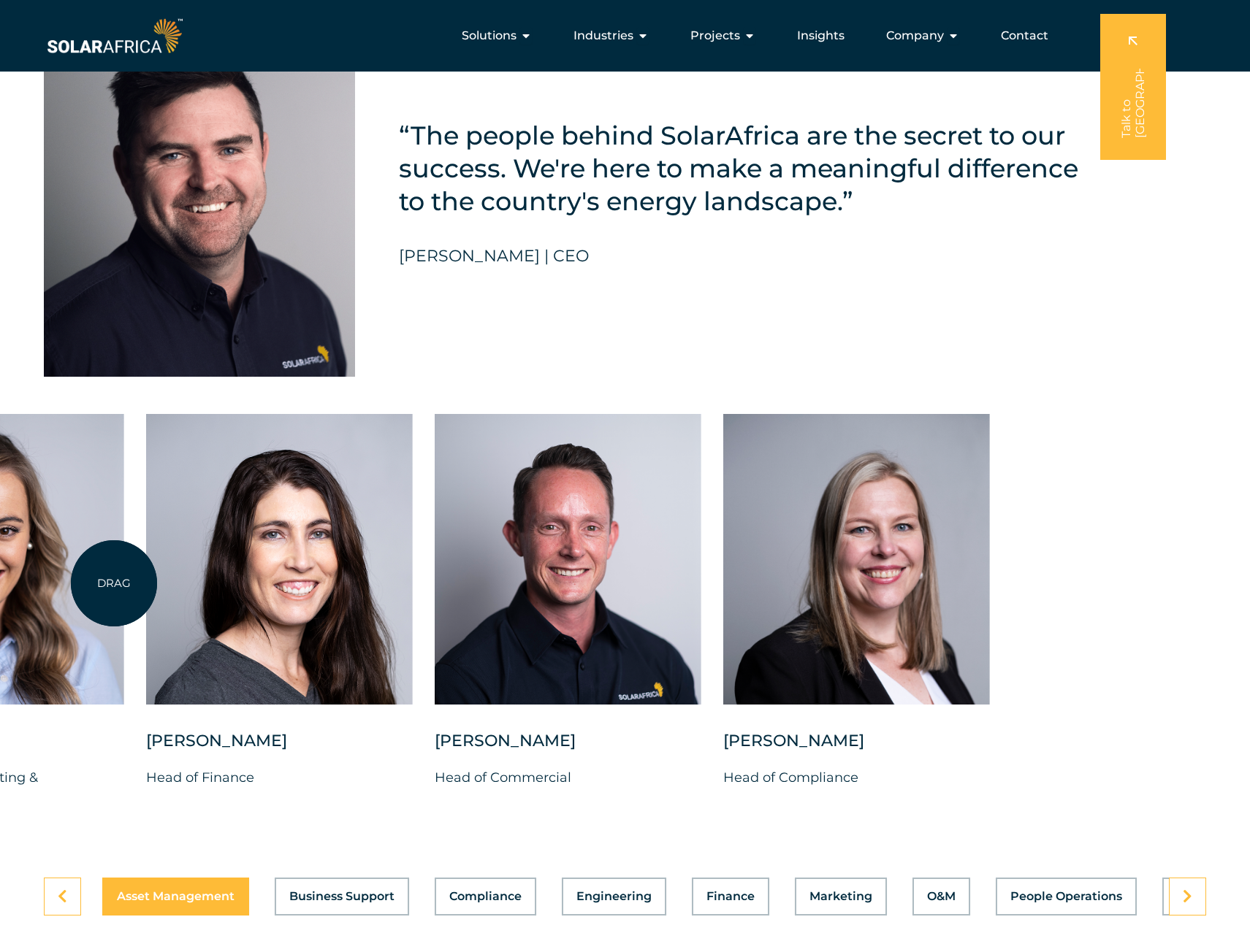
drag, startPoint x: 1119, startPoint y: 627, endPoint x: 112, endPoint y: 583, distance: 1008.0
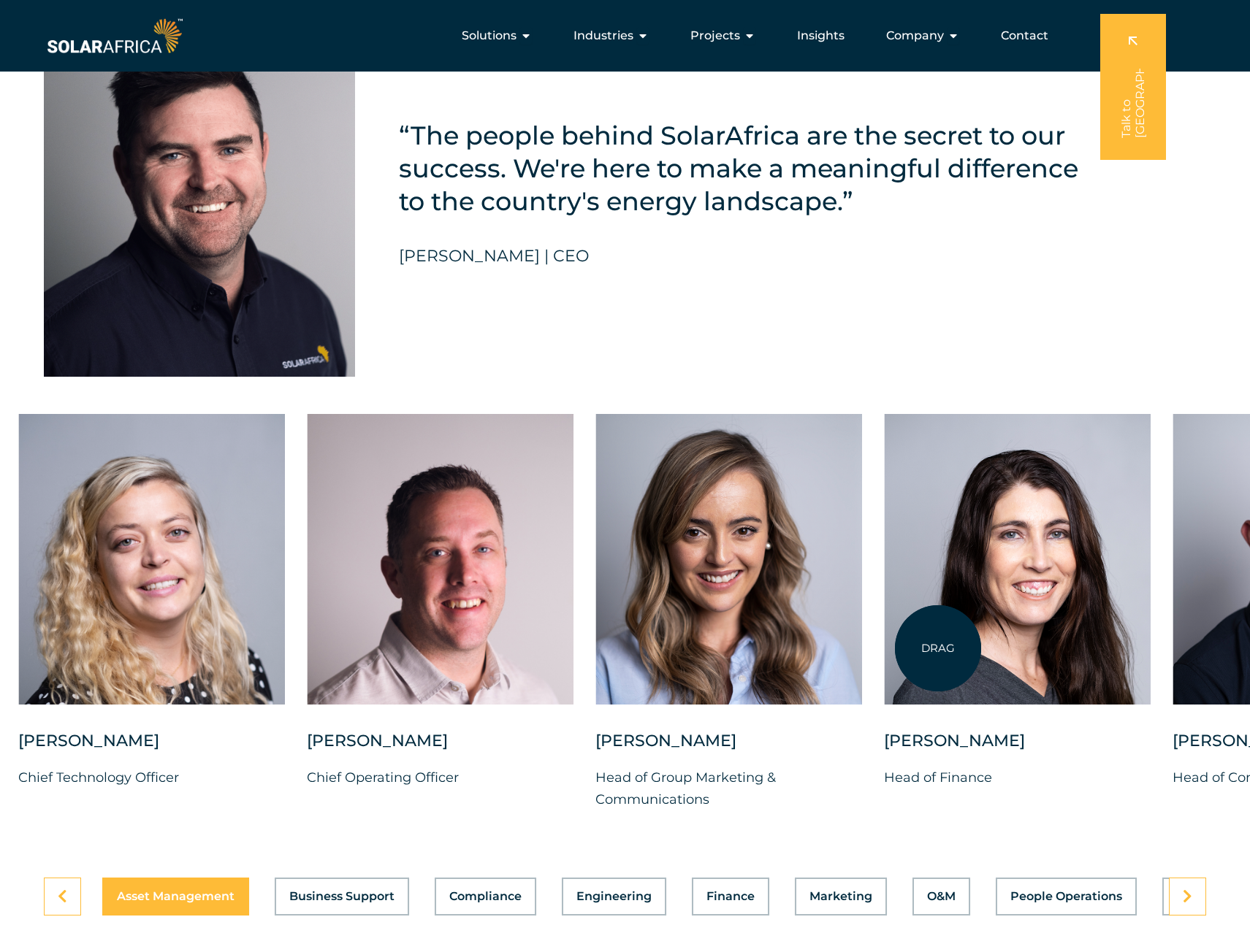
drag, startPoint x: 309, startPoint y: 591, endPoint x: 869, endPoint y: 649, distance: 563.0
click at [930, 675] on div at bounding box center [1018, 559] width 267 height 291
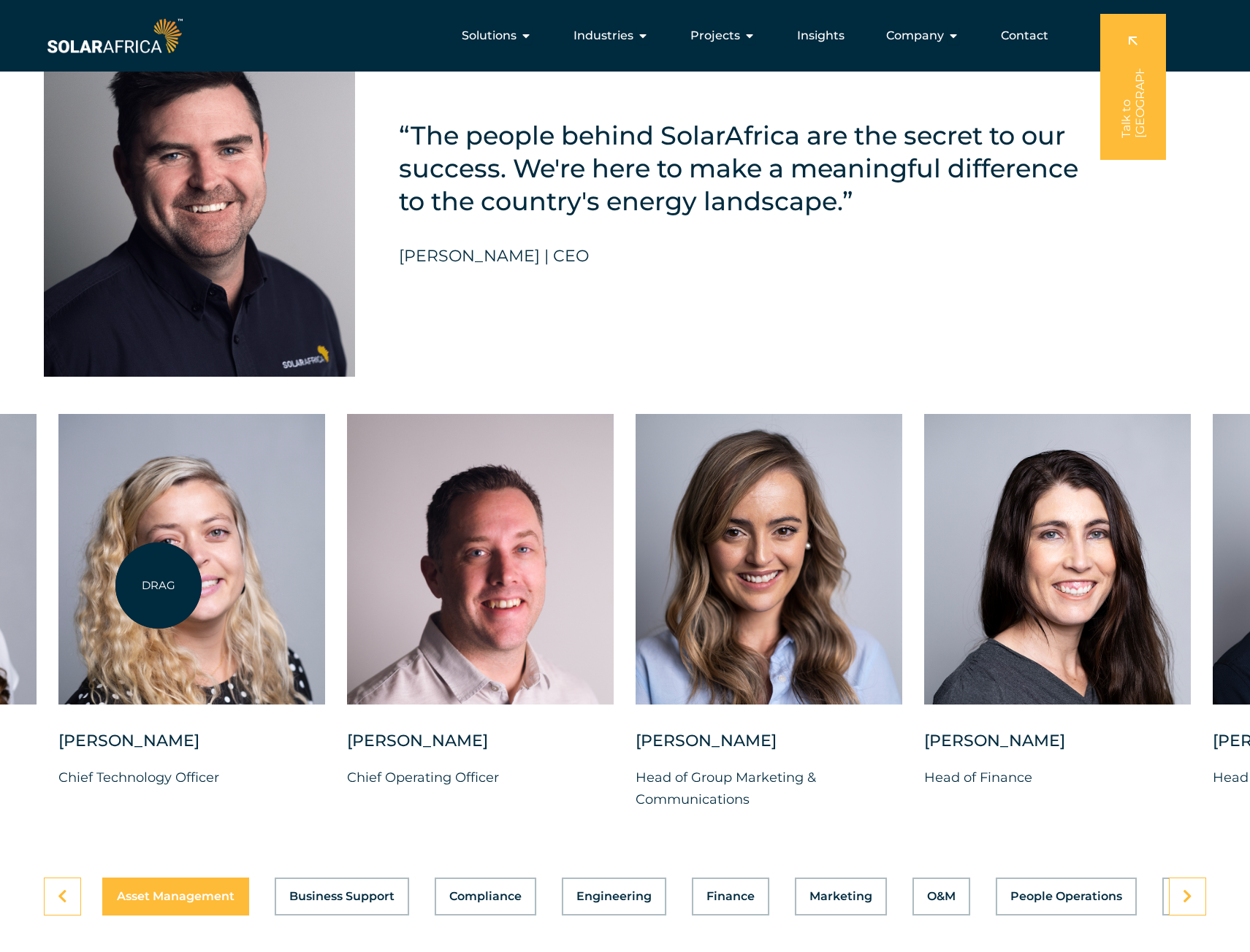
drag, startPoint x: 104, startPoint y: 587, endPoint x: 907, endPoint y: 612, distance: 803.4
click at [325, 612] on div at bounding box center [192, 559] width 267 height 291
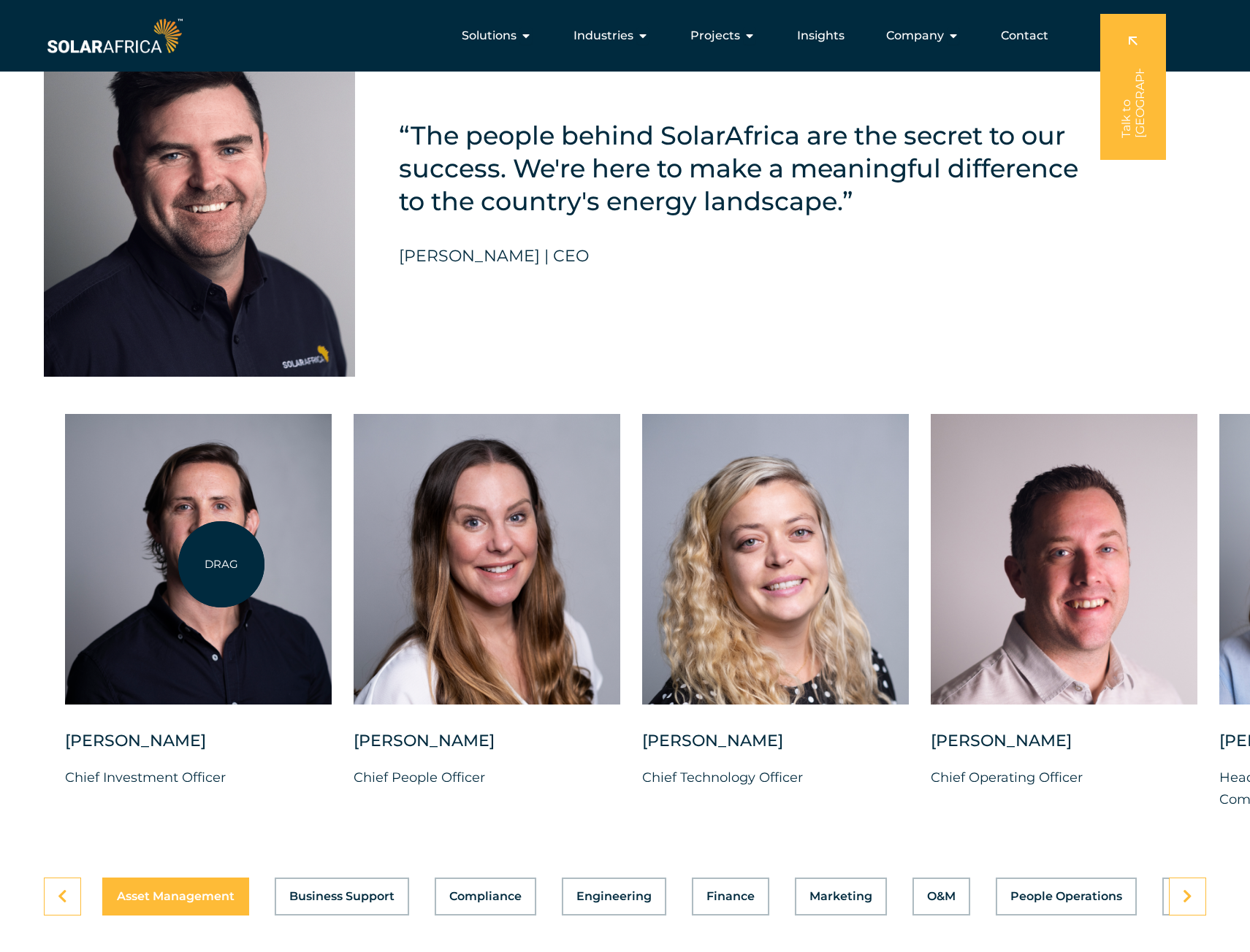
drag, startPoint x: 222, startPoint y: 565, endPoint x: 861, endPoint y: 552, distance: 639.1
click at [861, 552] on div "[PERSON_NAME] Chief Investment Officer [PERSON_NAME] Chief People Officer [PERS…" at bounding box center [1219, 624] width 2426 height 420
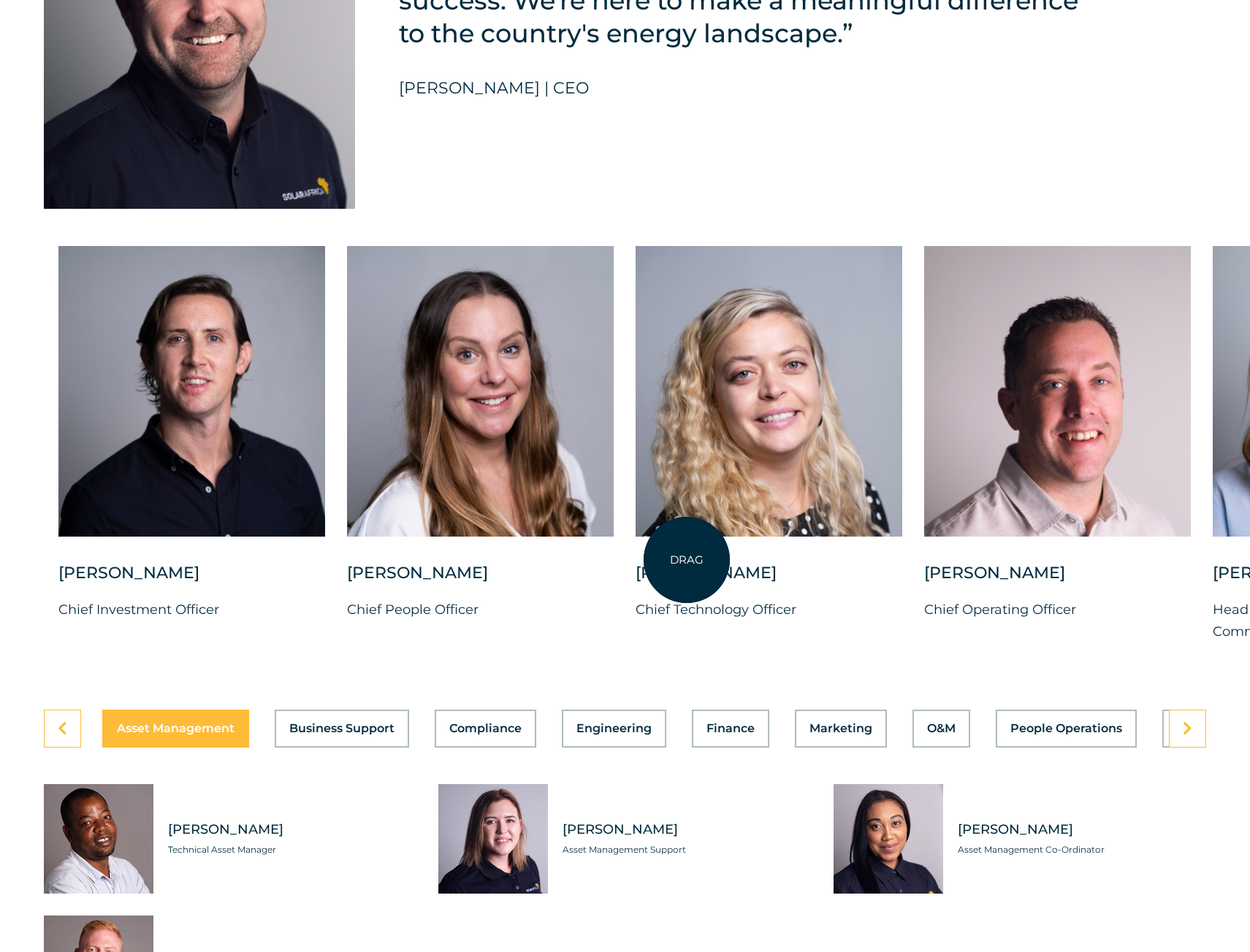
scroll to position [3944, 0]
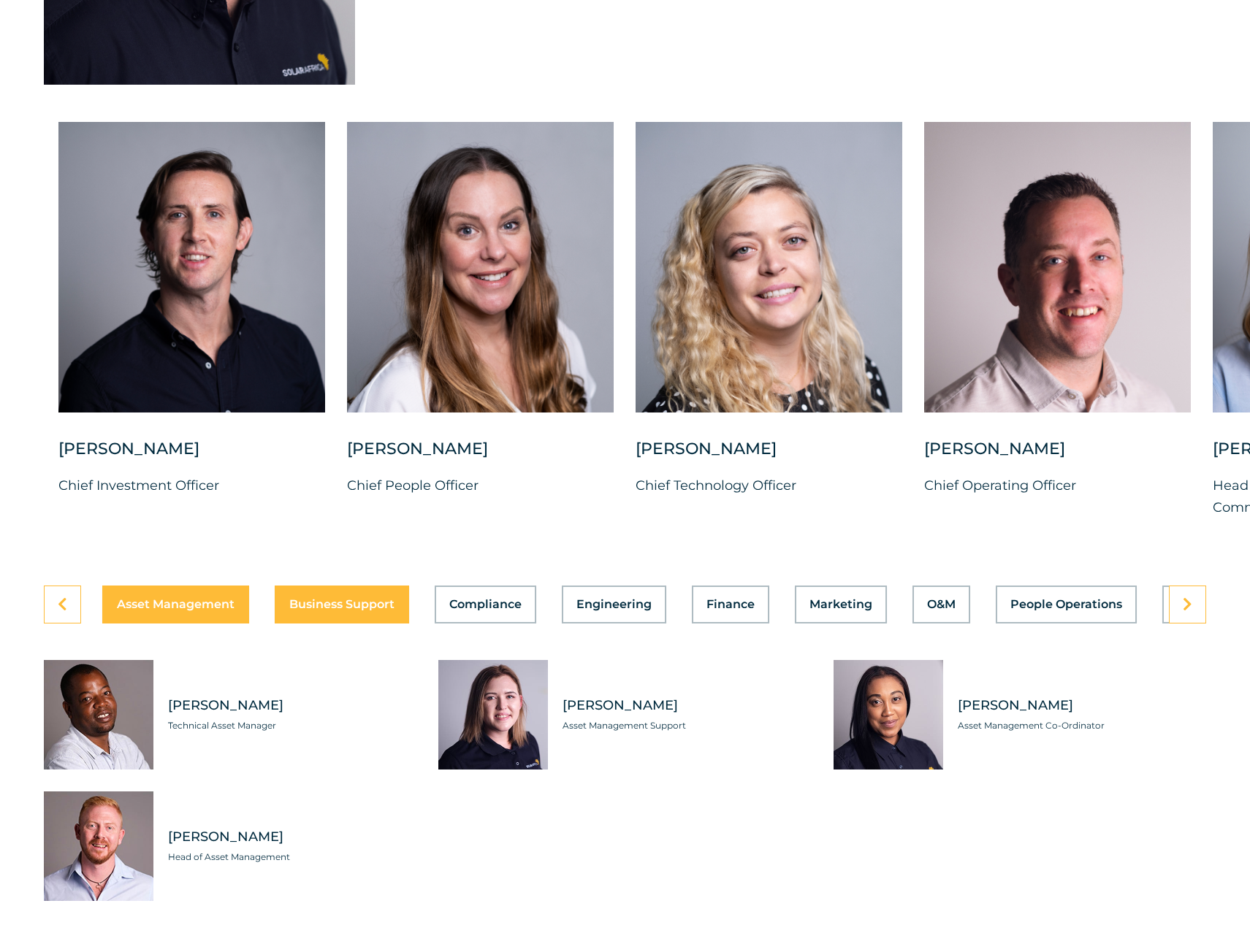
click at [378, 624] on button "Business Support" at bounding box center [342, 604] width 134 height 38
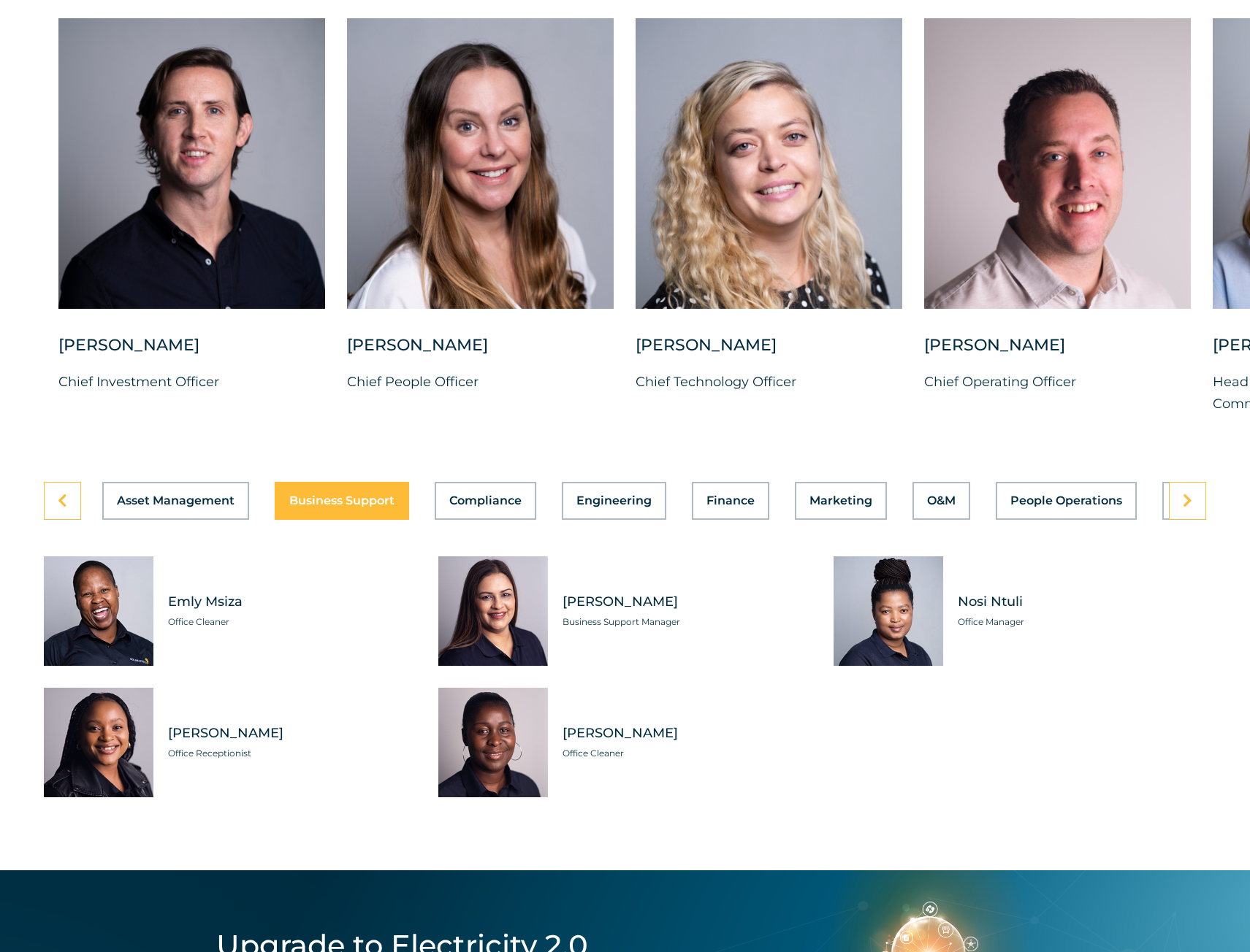
scroll to position [4163, 0]
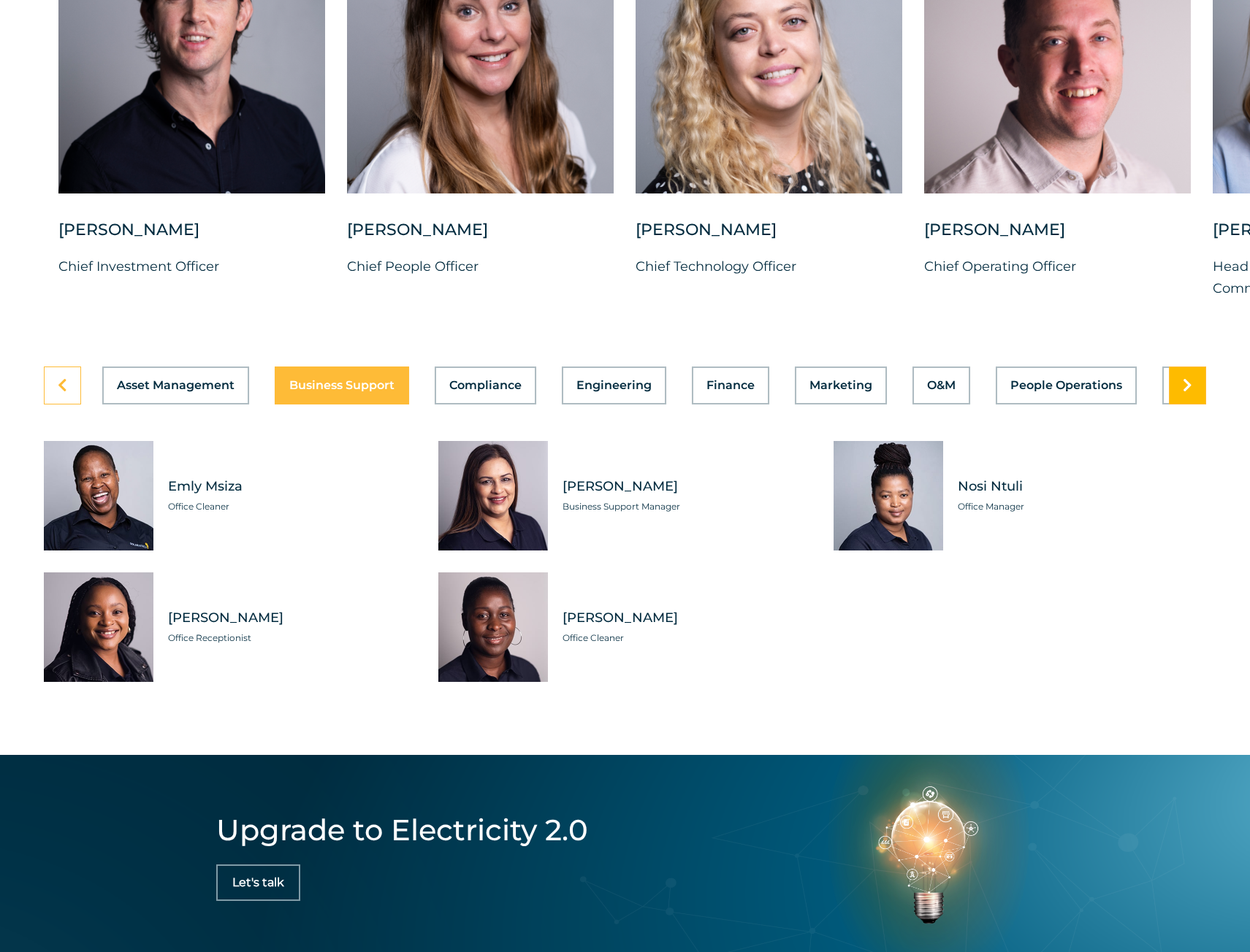
click at [1192, 405] on link at bounding box center [1188, 385] width 37 height 38
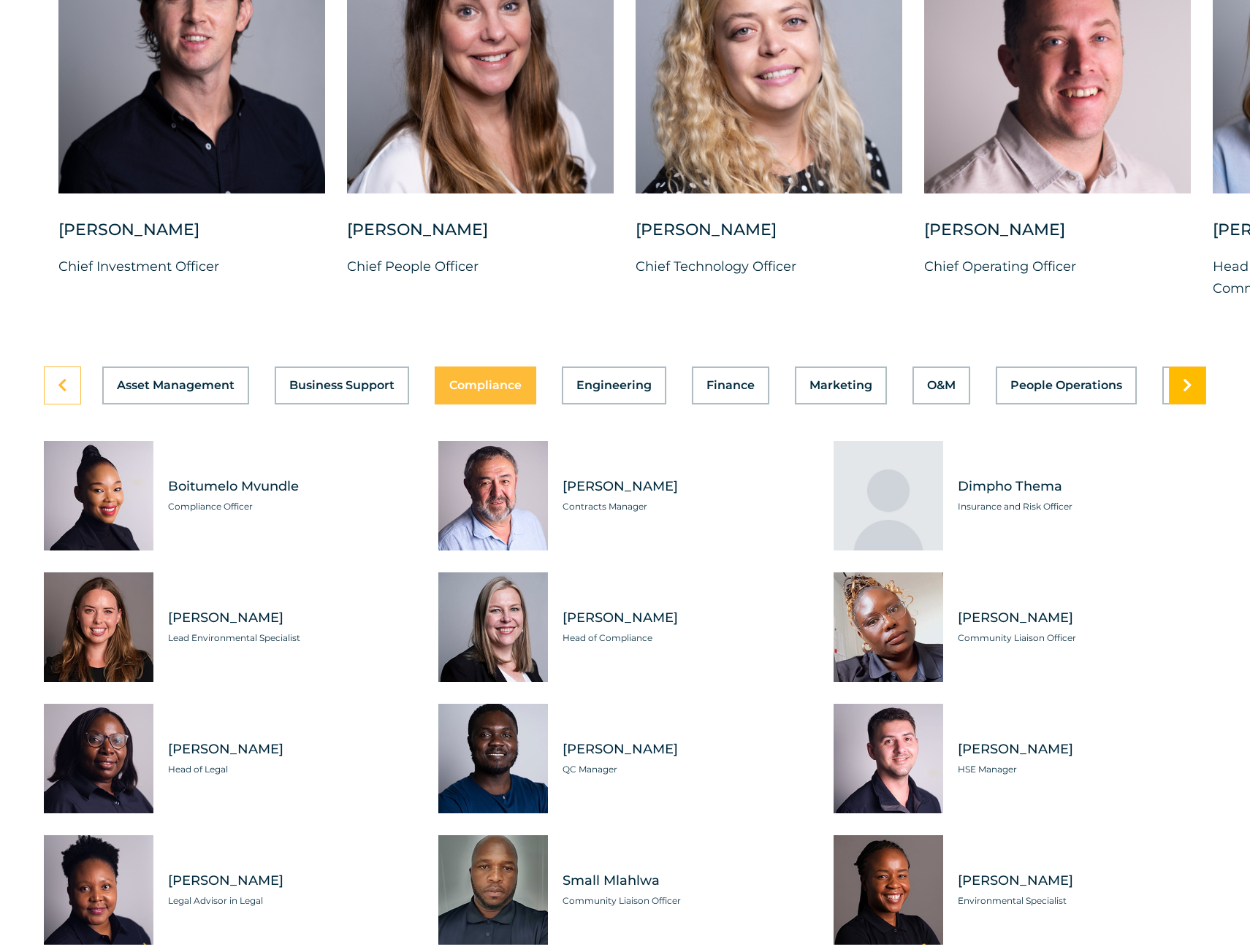
click at [1193, 405] on link at bounding box center [1188, 385] width 37 height 38
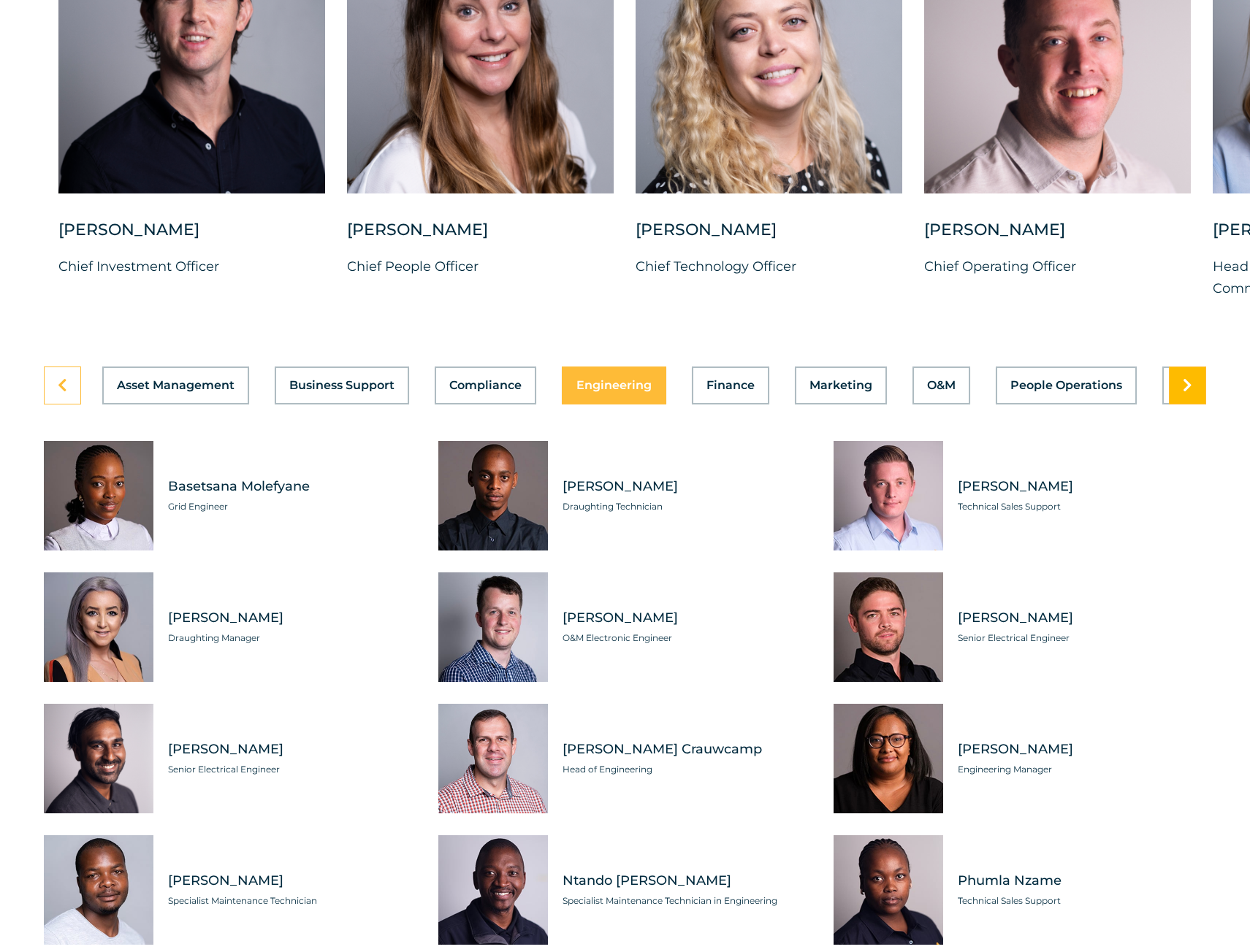
click at [1193, 405] on link at bounding box center [1188, 385] width 37 height 38
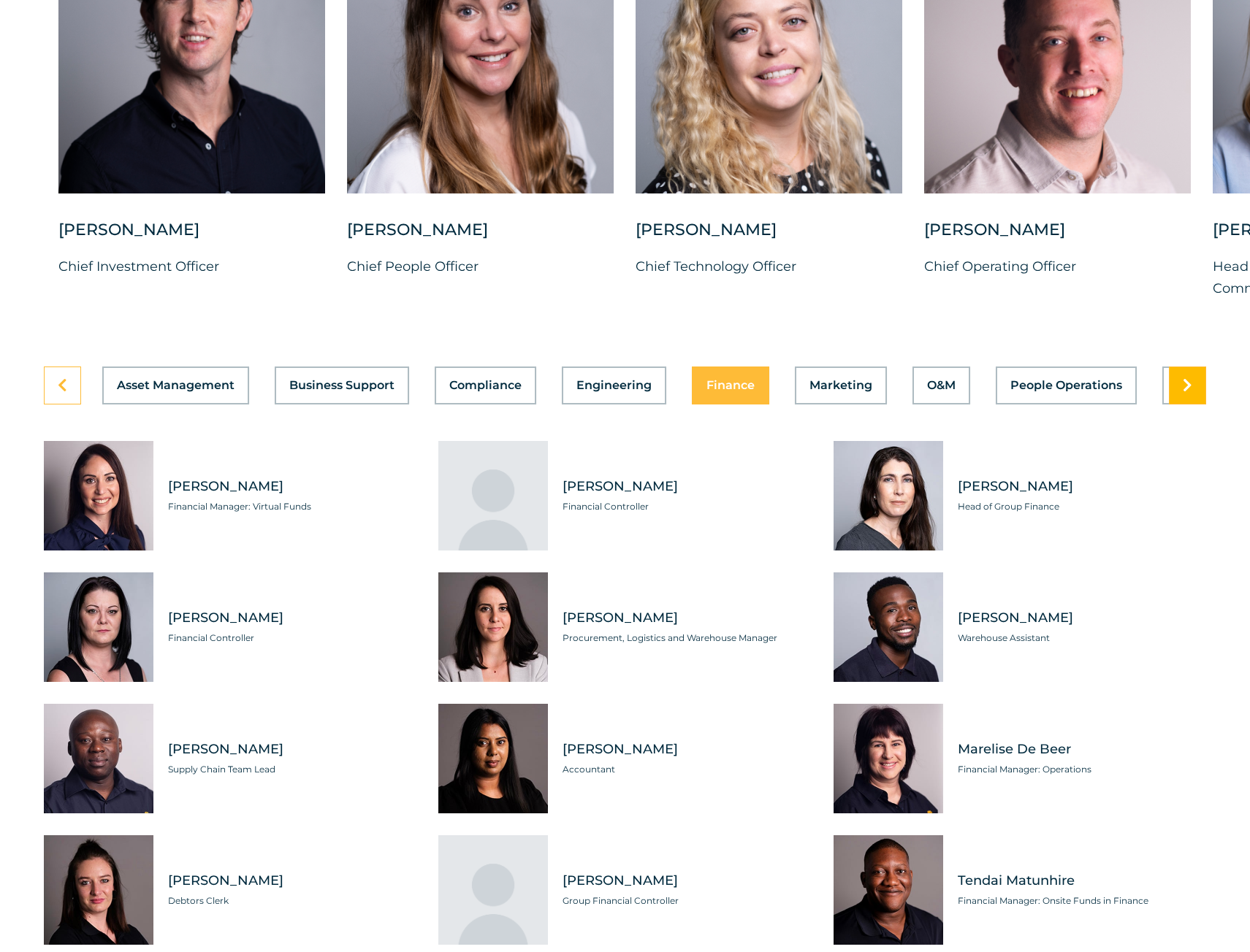
click at [1193, 405] on link at bounding box center [1188, 385] width 37 height 38
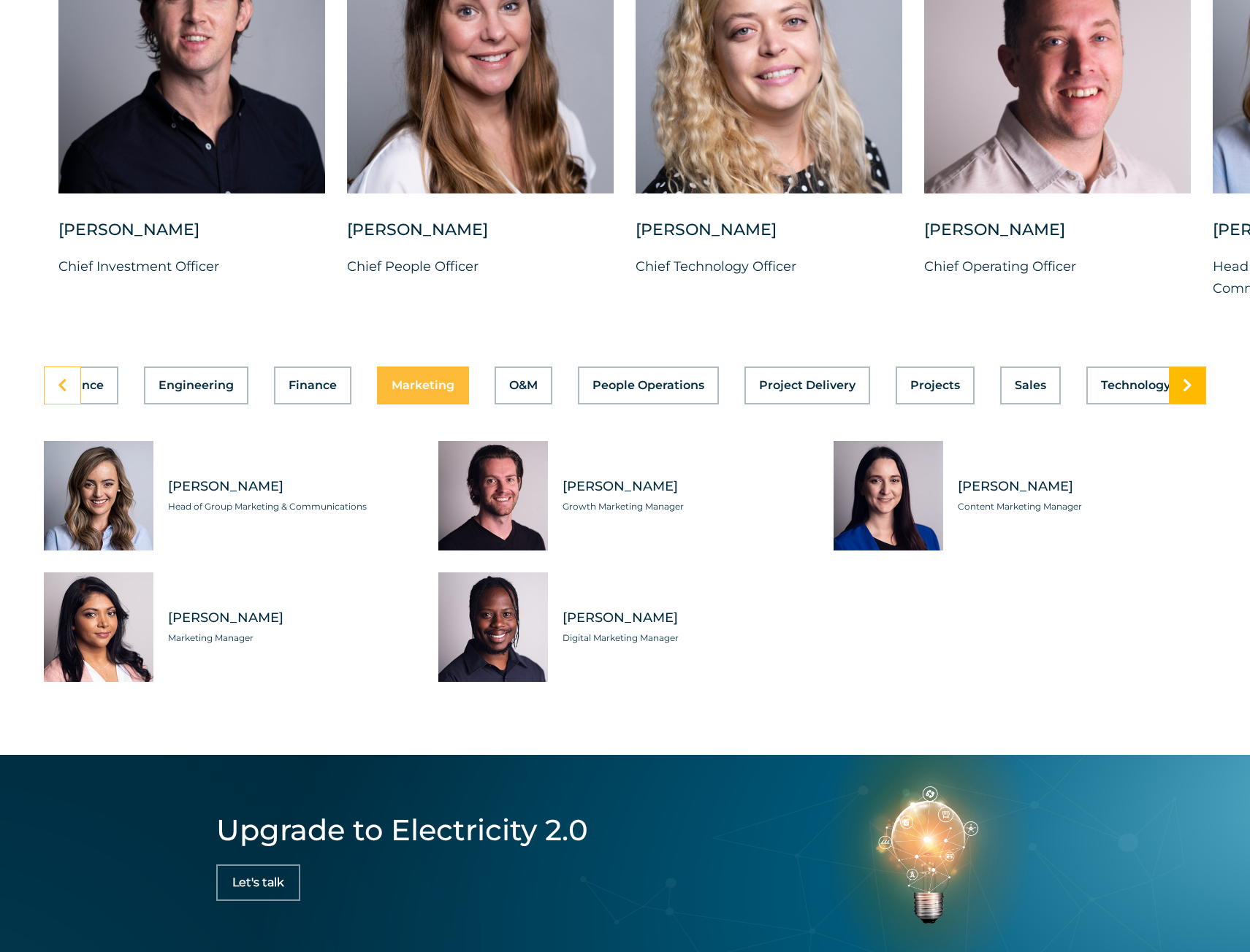
click at [1193, 405] on link at bounding box center [1188, 385] width 37 height 38
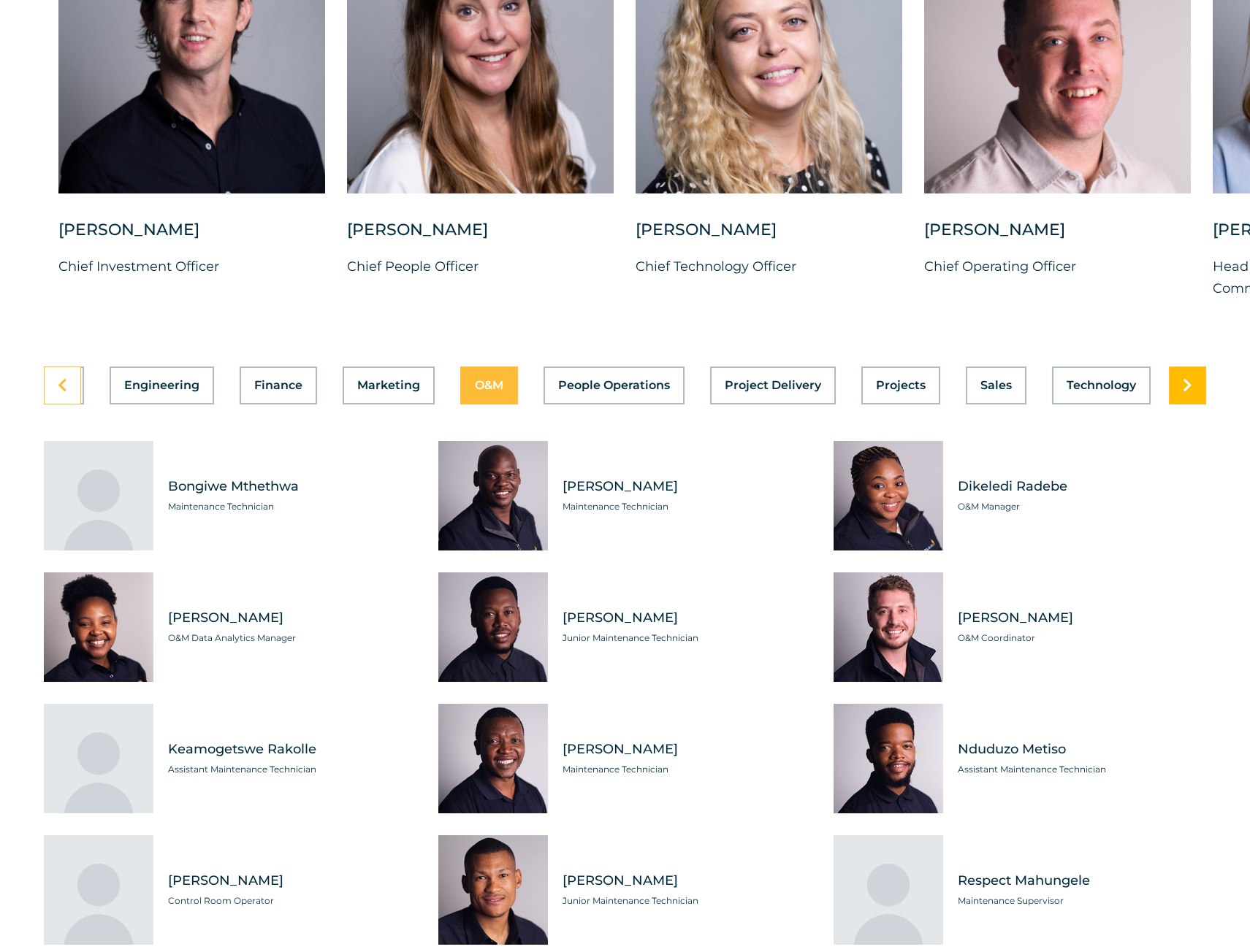
click at [1193, 405] on link at bounding box center [1188, 385] width 37 height 38
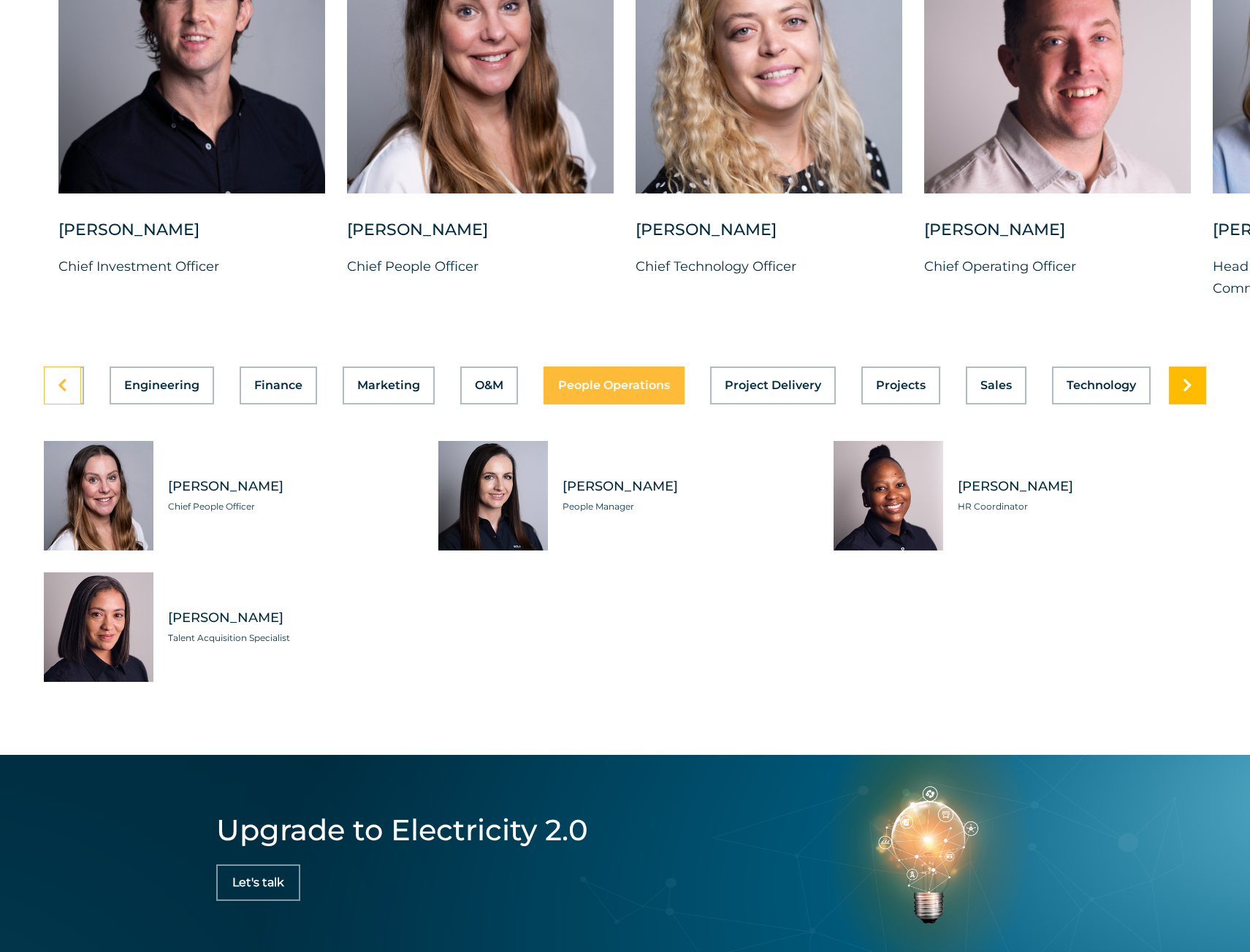
click at [1193, 405] on link at bounding box center [1188, 385] width 37 height 38
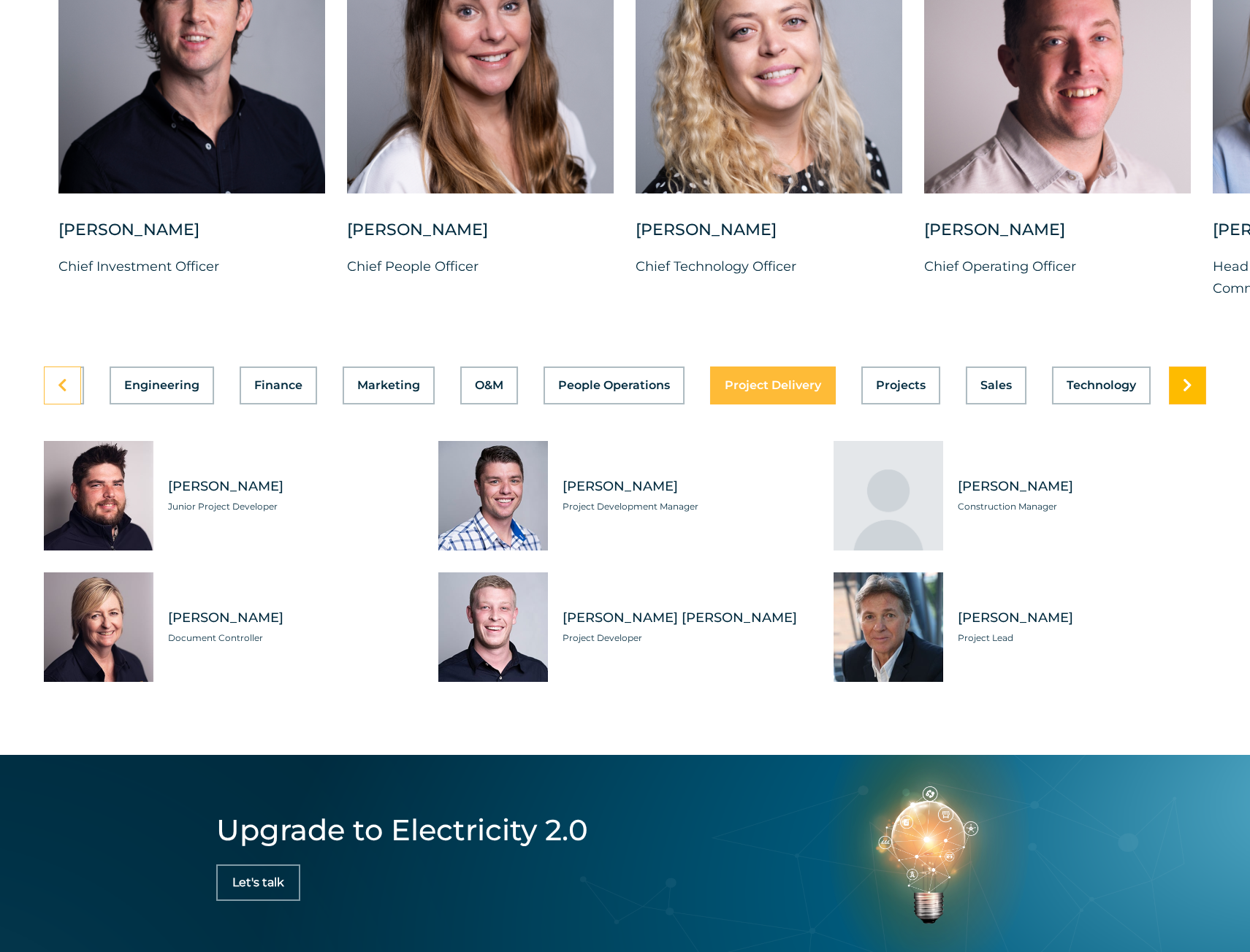
click at [1193, 405] on link at bounding box center [1188, 385] width 37 height 38
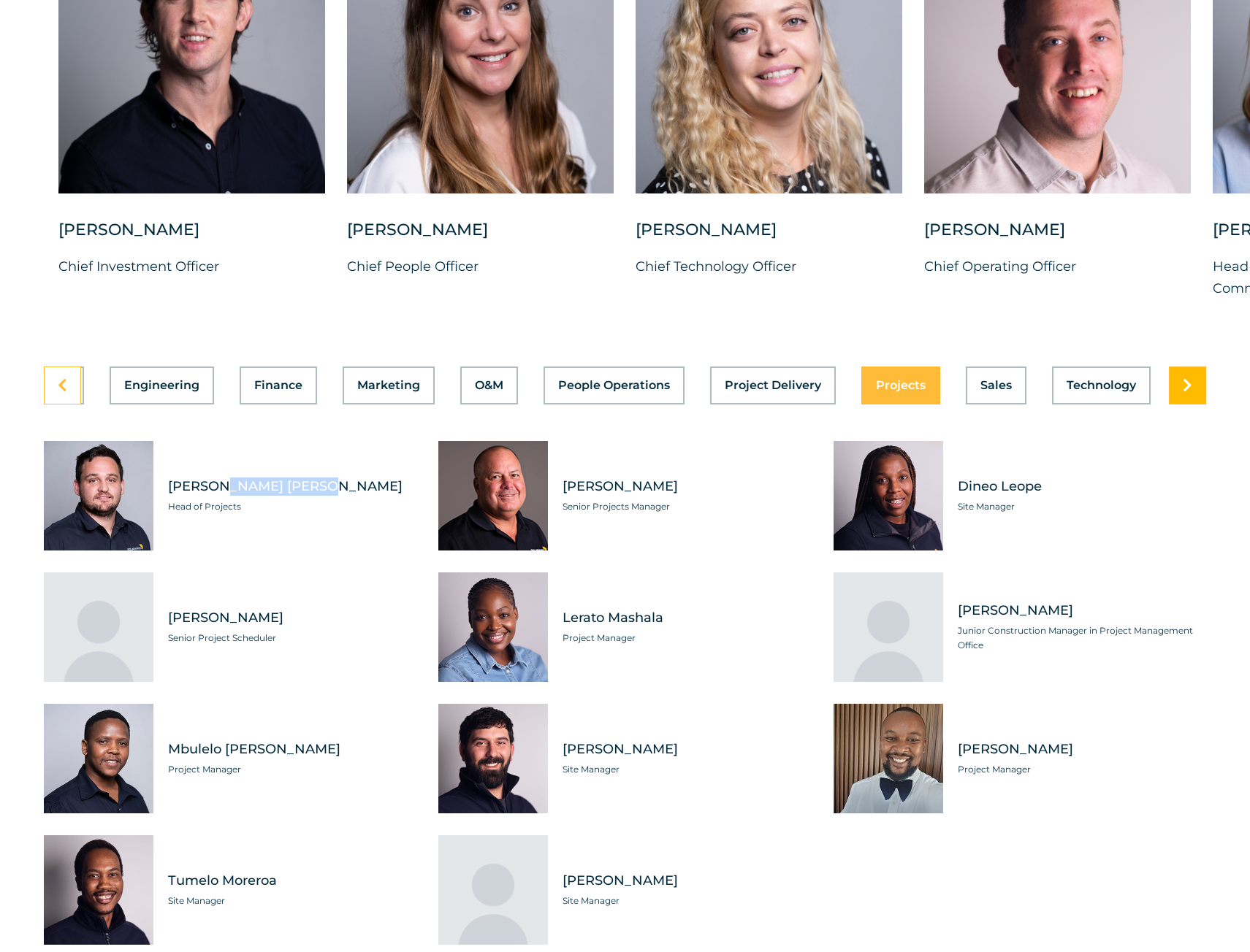
click at [1193, 405] on link at bounding box center [1188, 385] width 37 height 38
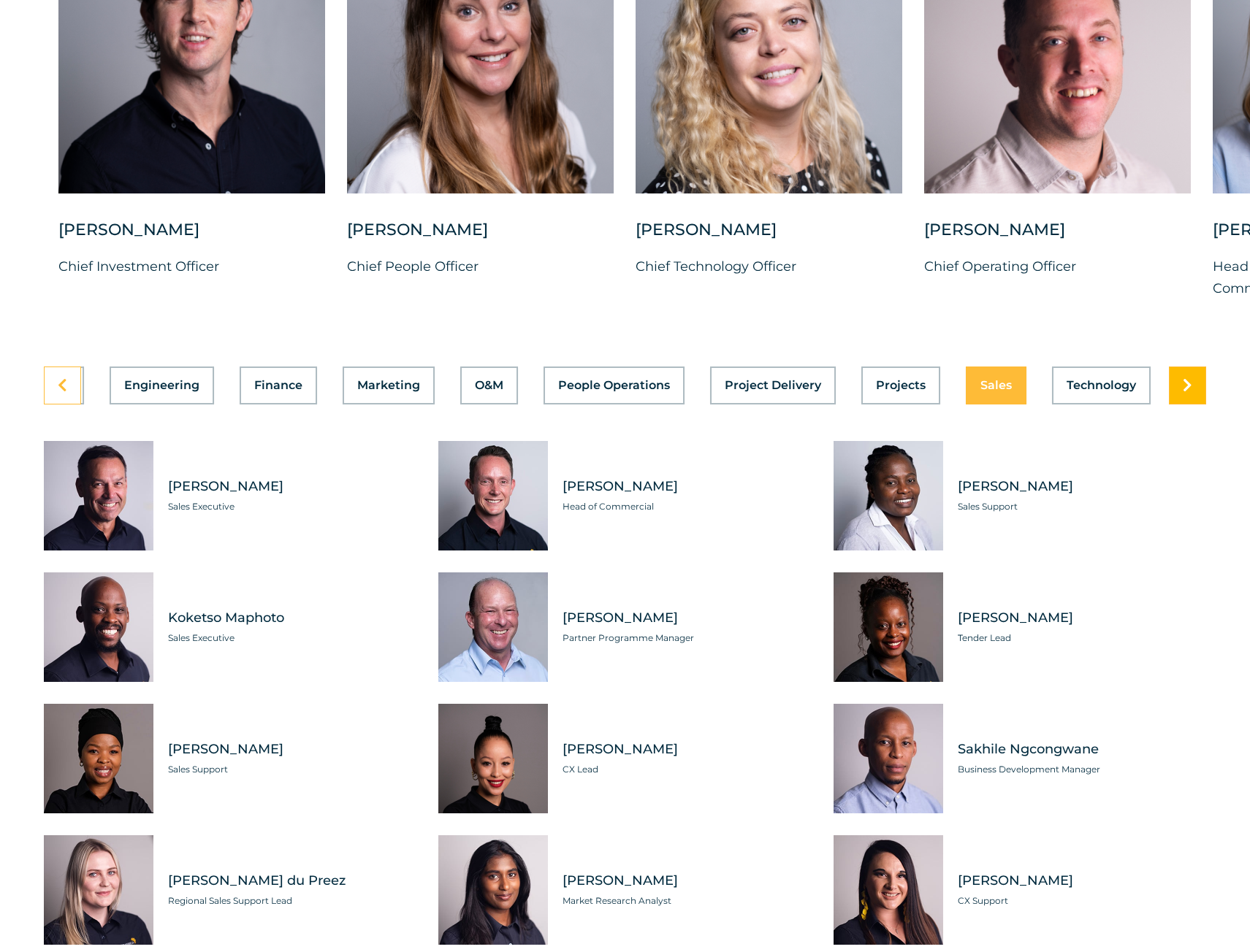
click at [1193, 405] on link at bounding box center [1188, 385] width 37 height 38
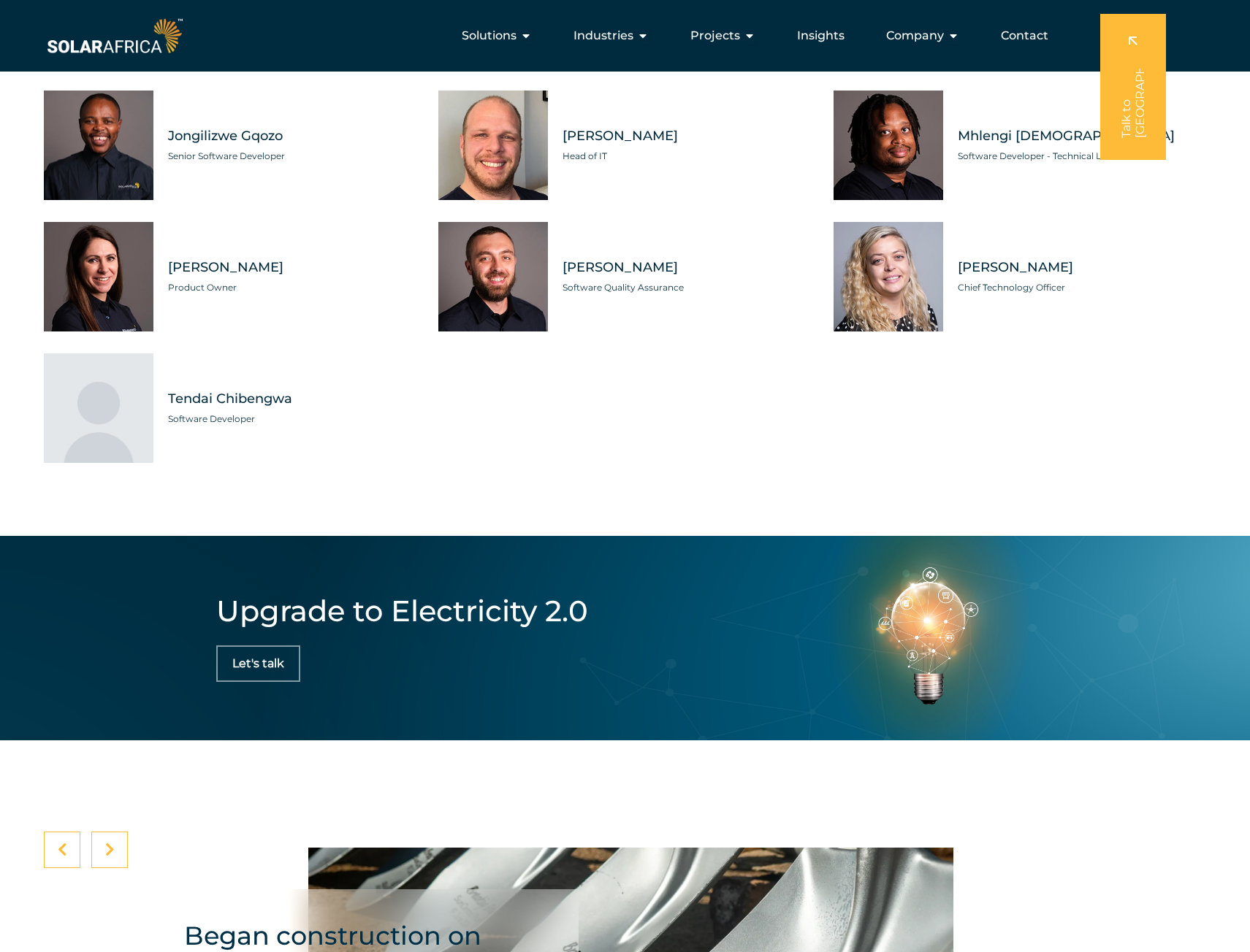
scroll to position [4382, 0]
